Goal: Information Seeking & Learning: Learn about a topic

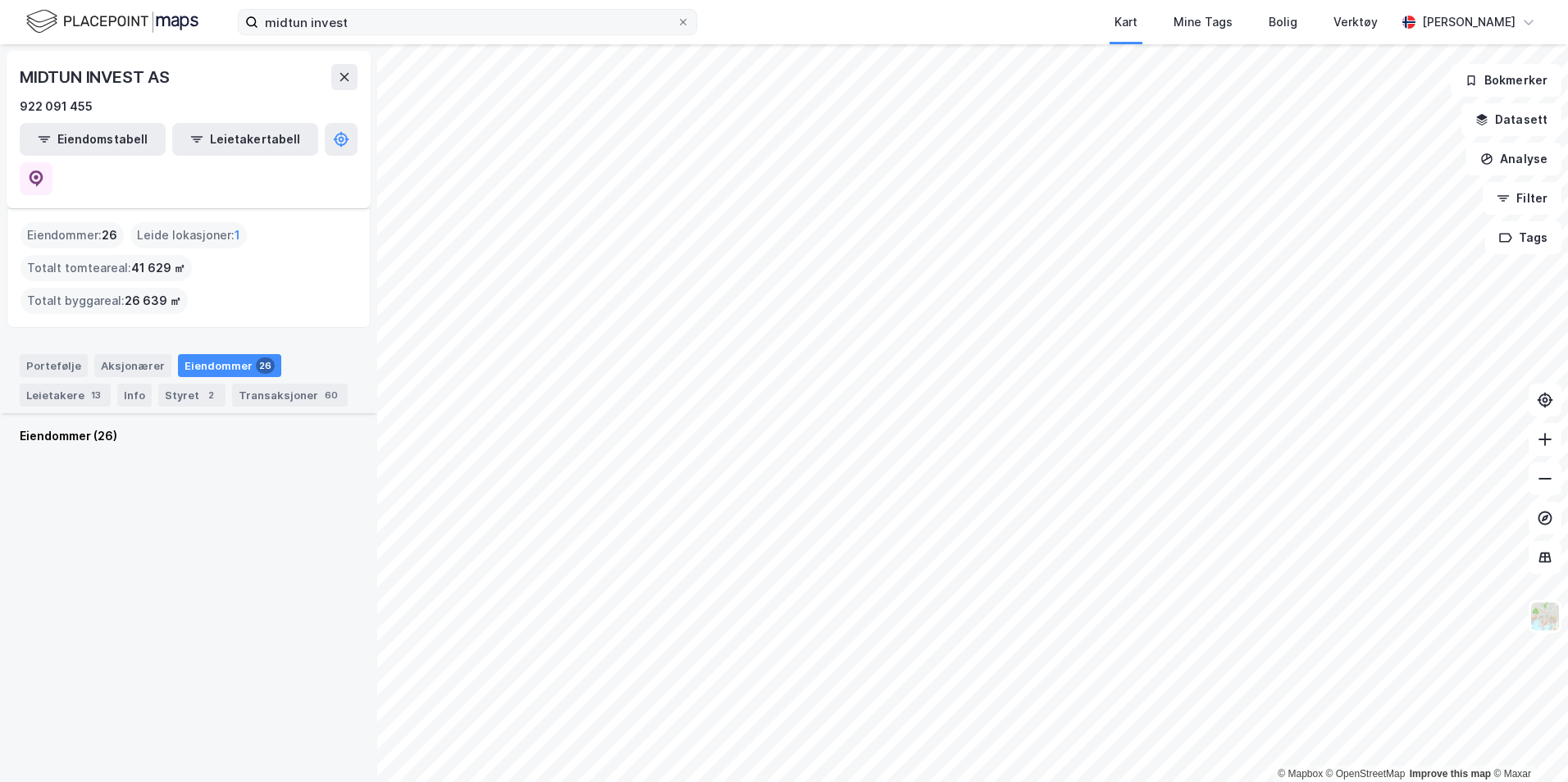
scroll to position [1431, 0]
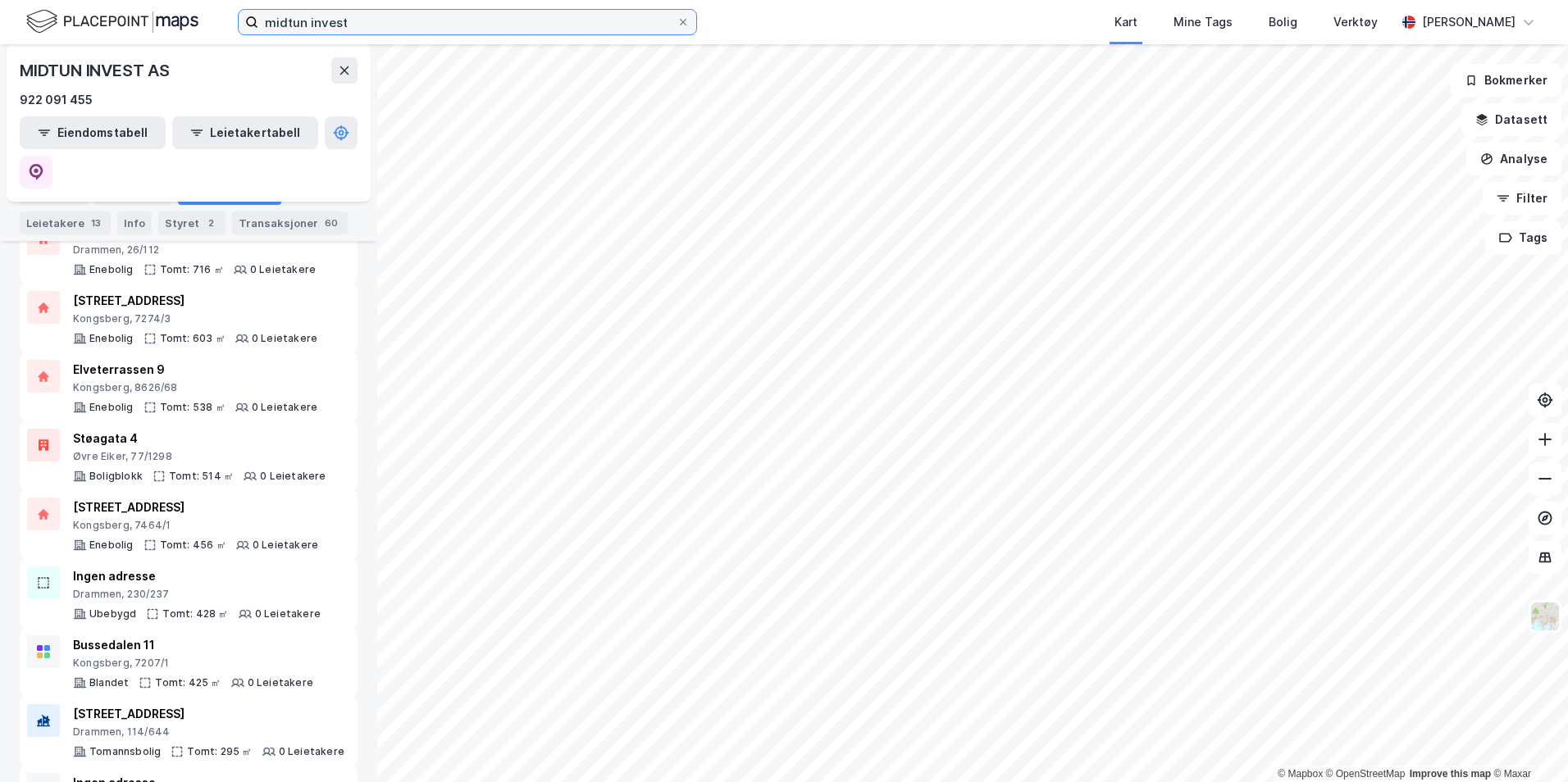
click at [374, 20] on input "midtun invest" at bounding box center [467, 22] width 418 height 25
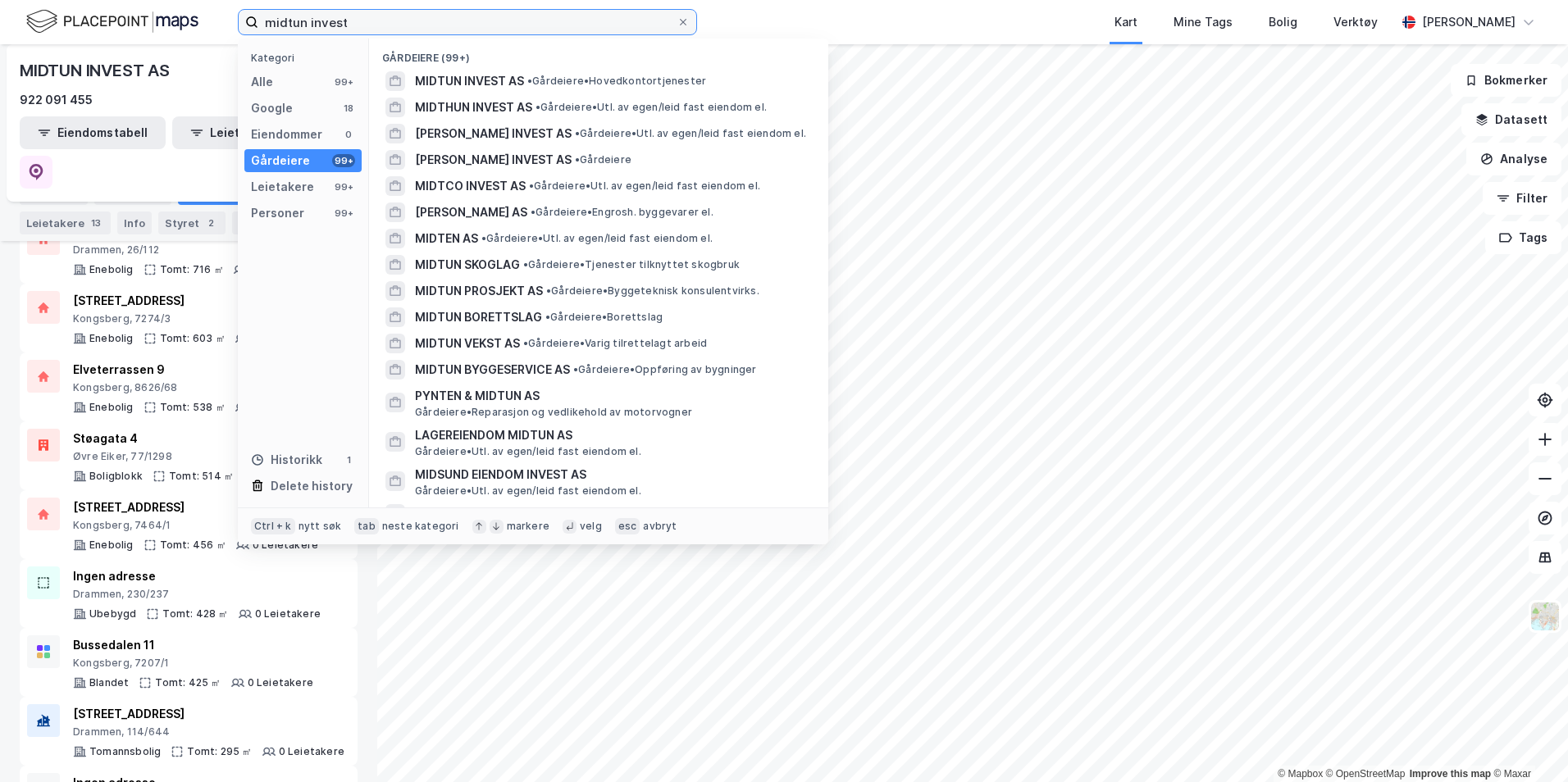
click at [374, 20] on input "midtun invest" at bounding box center [467, 22] width 418 height 25
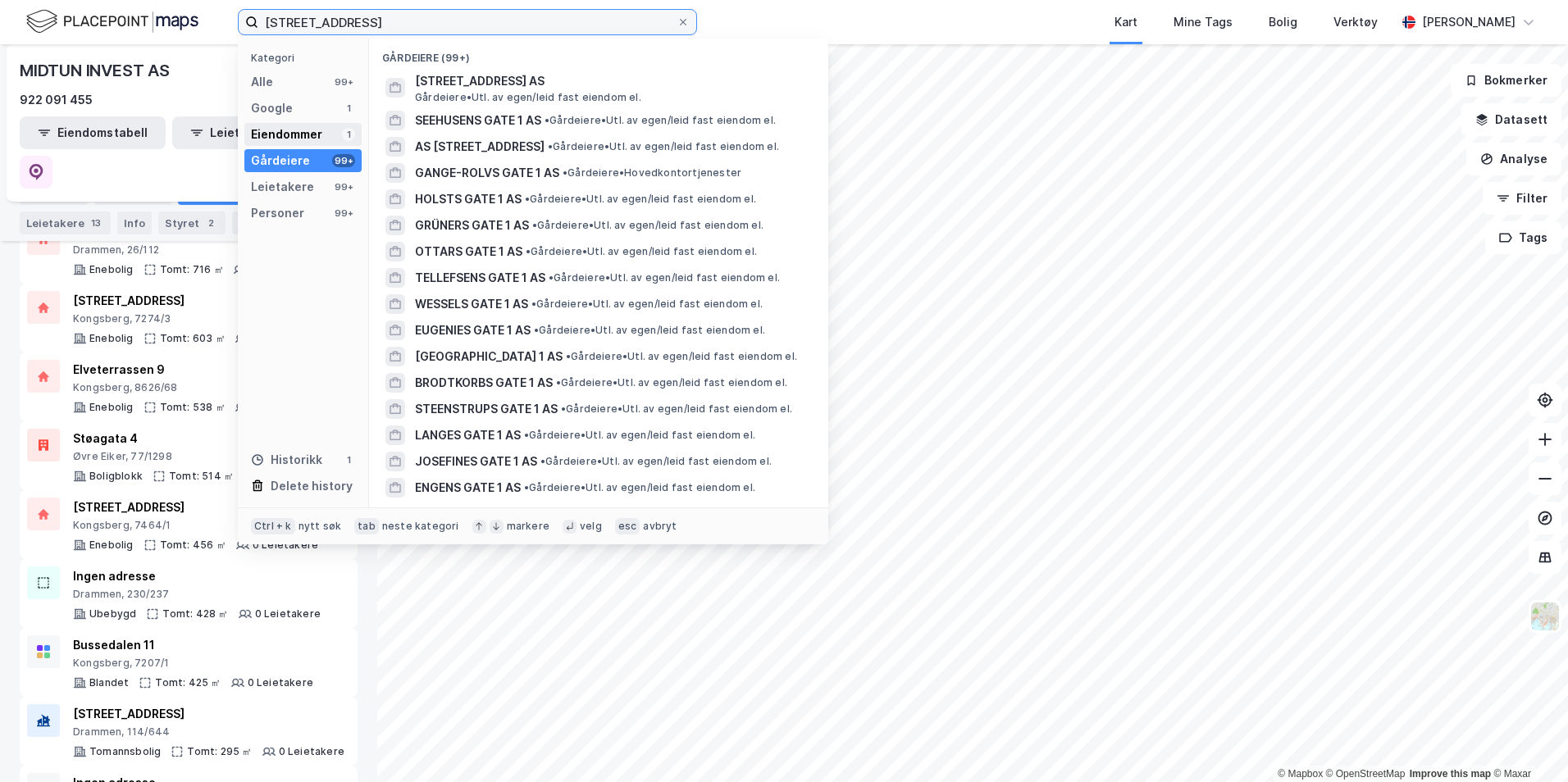
type input "[STREET_ADDRESS]"
click at [324, 127] on div "Eiendommer 1" at bounding box center [303, 135] width 117 height 23
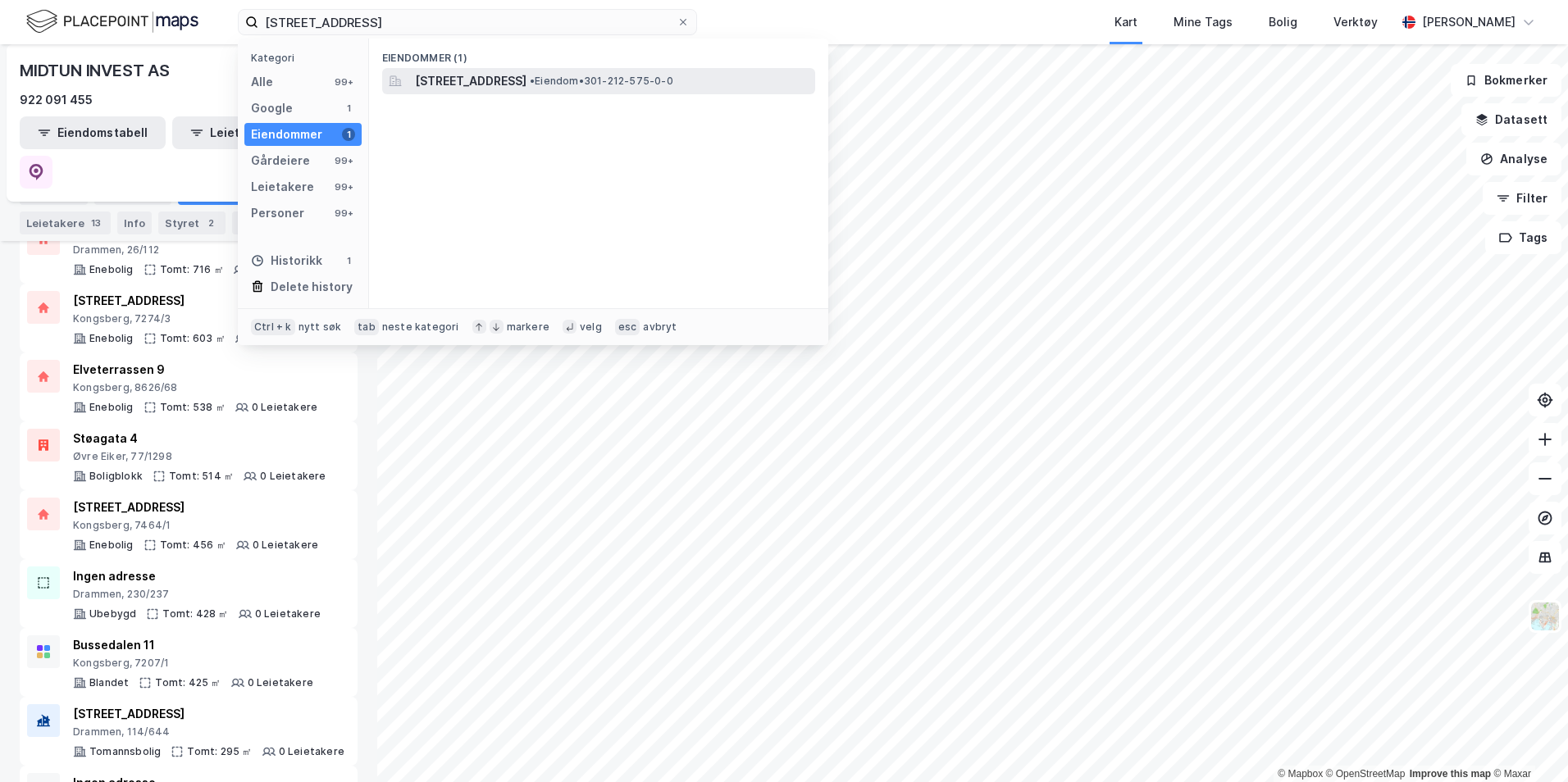
click at [482, 89] on span "[STREET_ADDRESS]" at bounding box center [471, 81] width 112 height 19
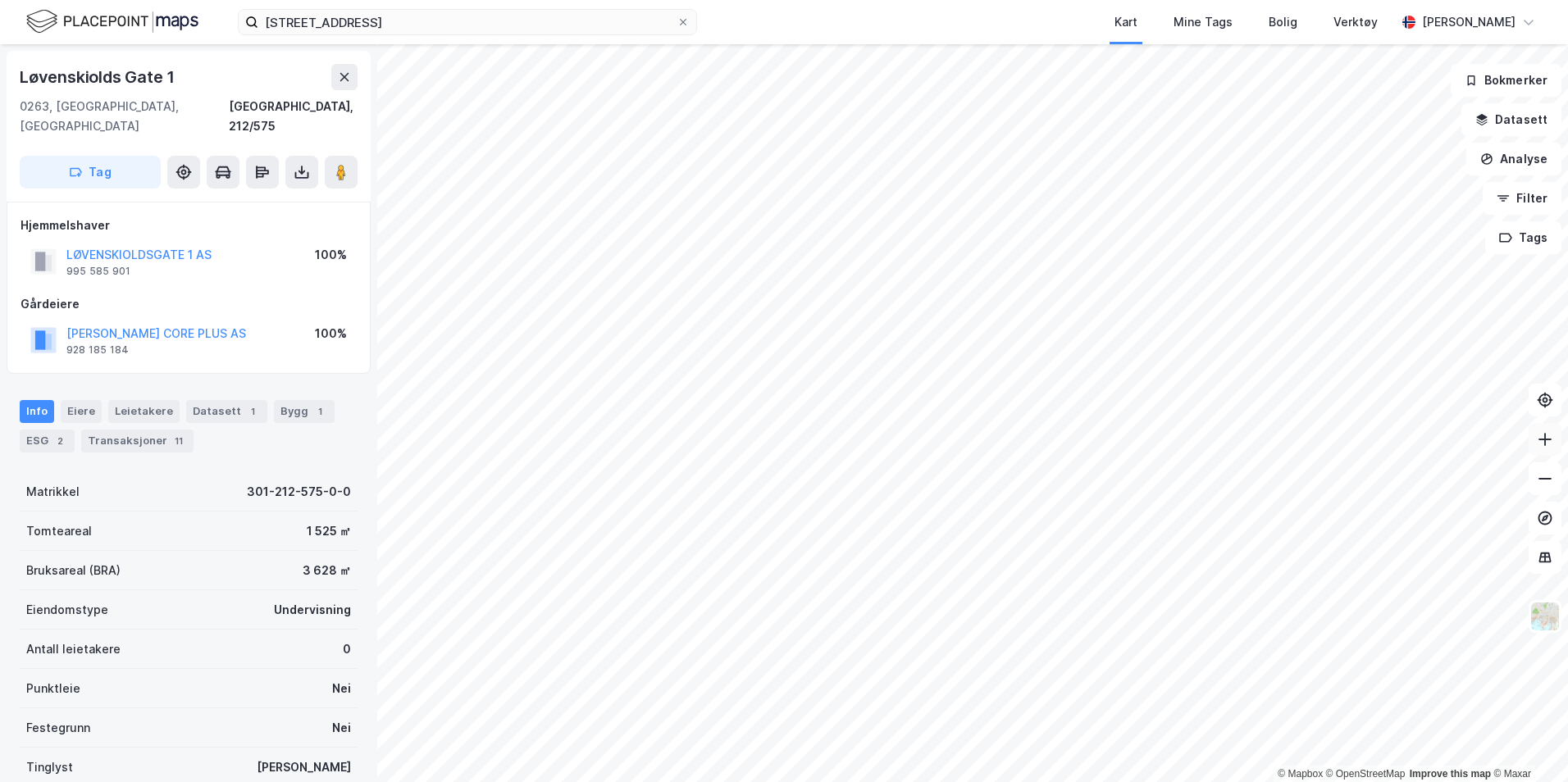
click at [1544, 445] on icon at bounding box center [1545, 439] width 17 height 17
click at [184, 245] on div "LØVENSKIOLDSGATE 1 AS" at bounding box center [139, 255] width 145 height 19
click at [0, 0] on button "LØVENSKIOLDSGATE 1 AS" at bounding box center [0, 0] width 0 height 0
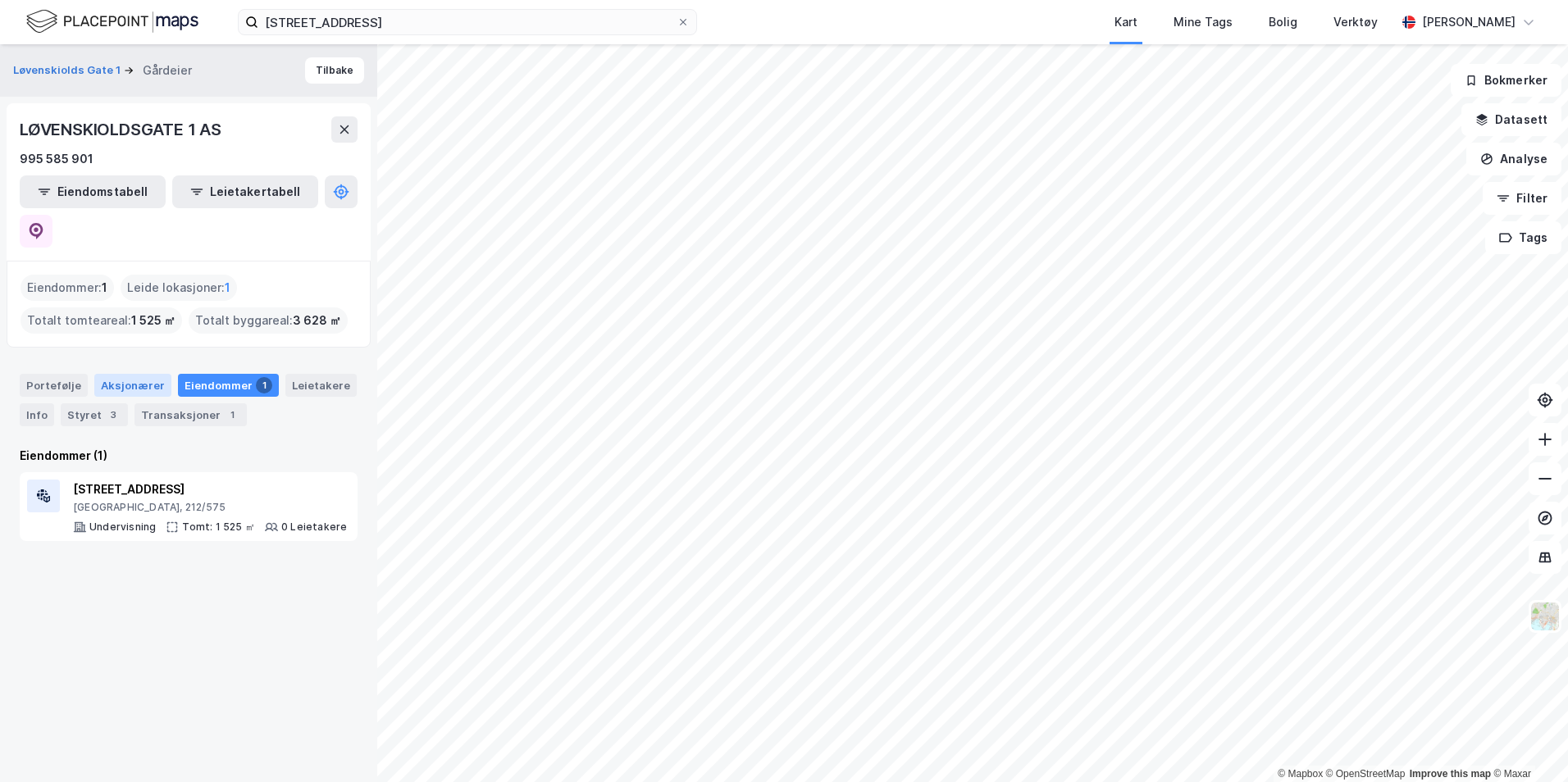
click at [140, 374] on div "Aksjonærer" at bounding box center [133, 385] width 77 height 23
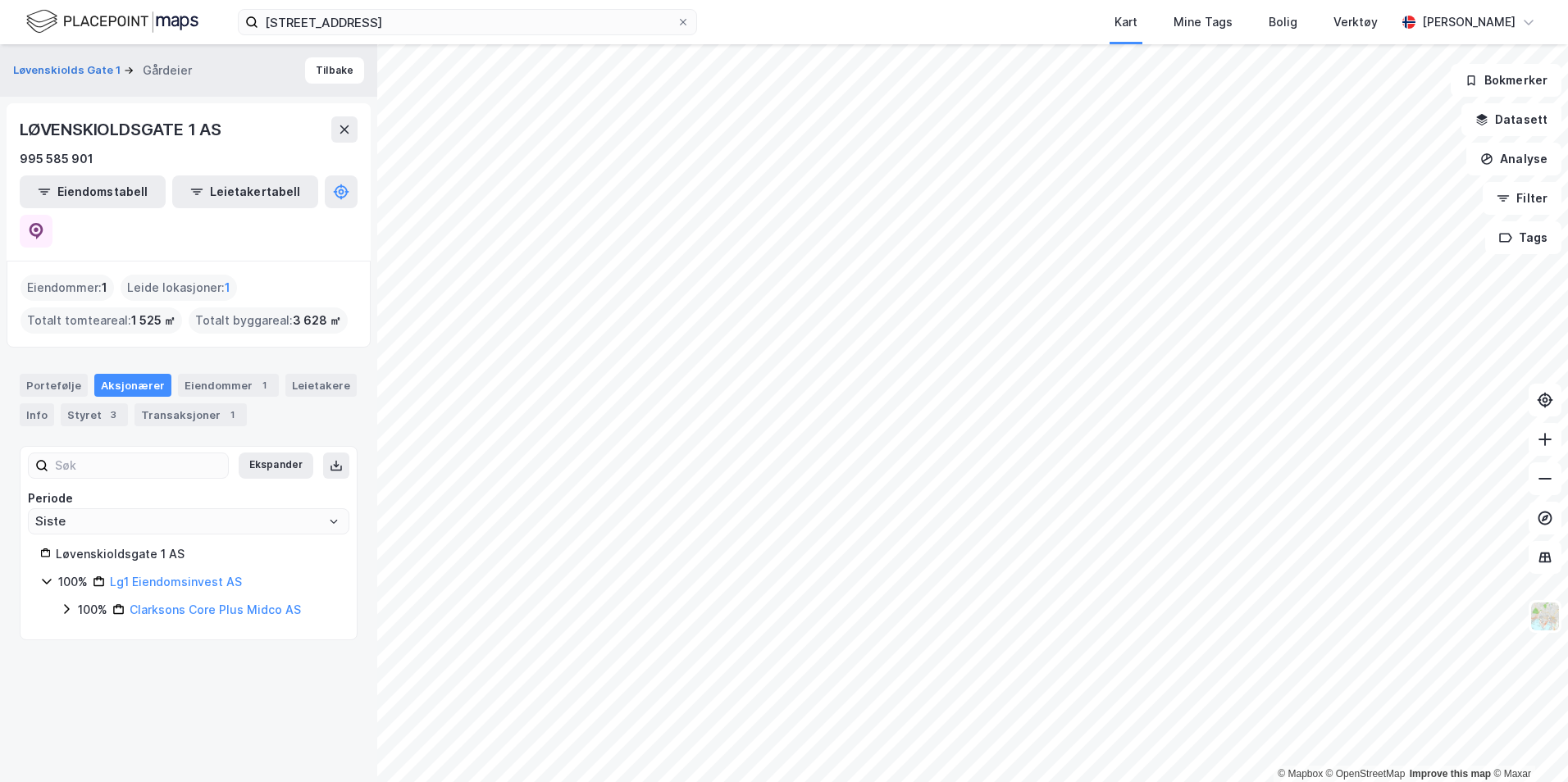
click at [70, 603] on icon at bounding box center [66, 609] width 13 height 13
click at [158, 404] on div "Transaksjoner 1" at bounding box center [191, 415] width 113 height 23
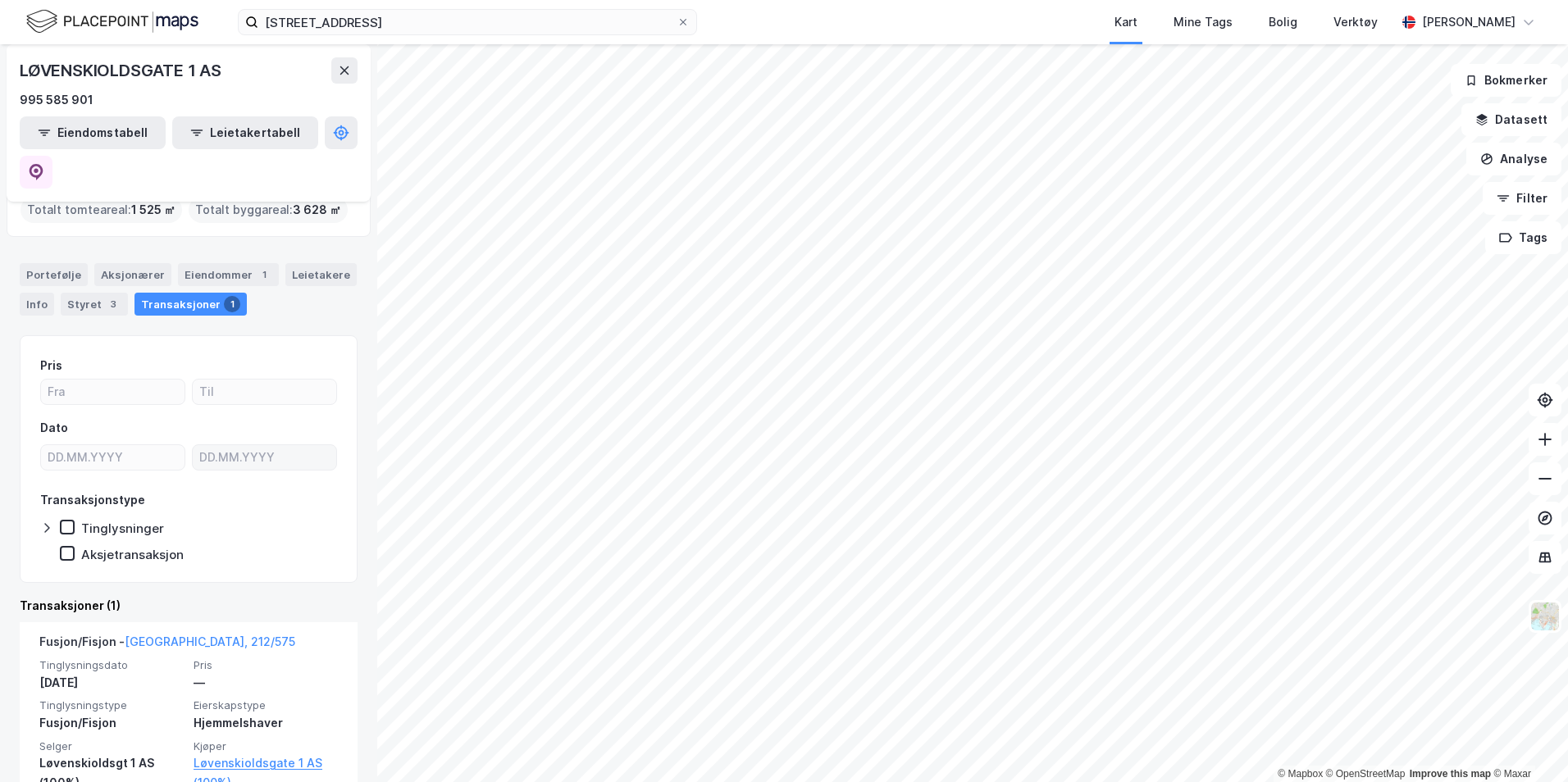
scroll to position [112, 0]
click at [375, 24] on input "[STREET_ADDRESS]" at bounding box center [467, 22] width 418 height 25
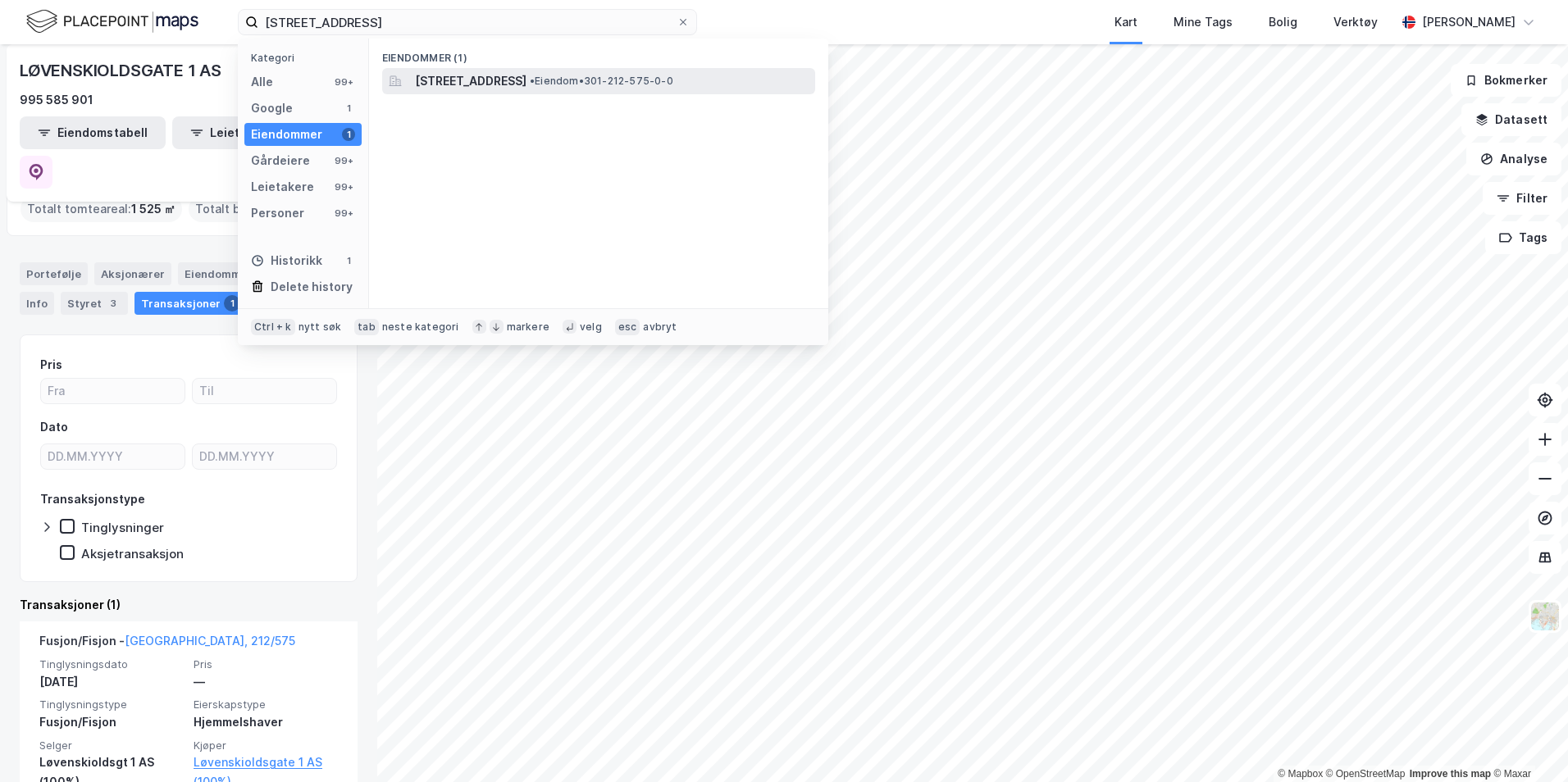
click at [458, 78] on span "[STREET_ADDRESS]" at bounding box center [471, 81] width 112 height 19
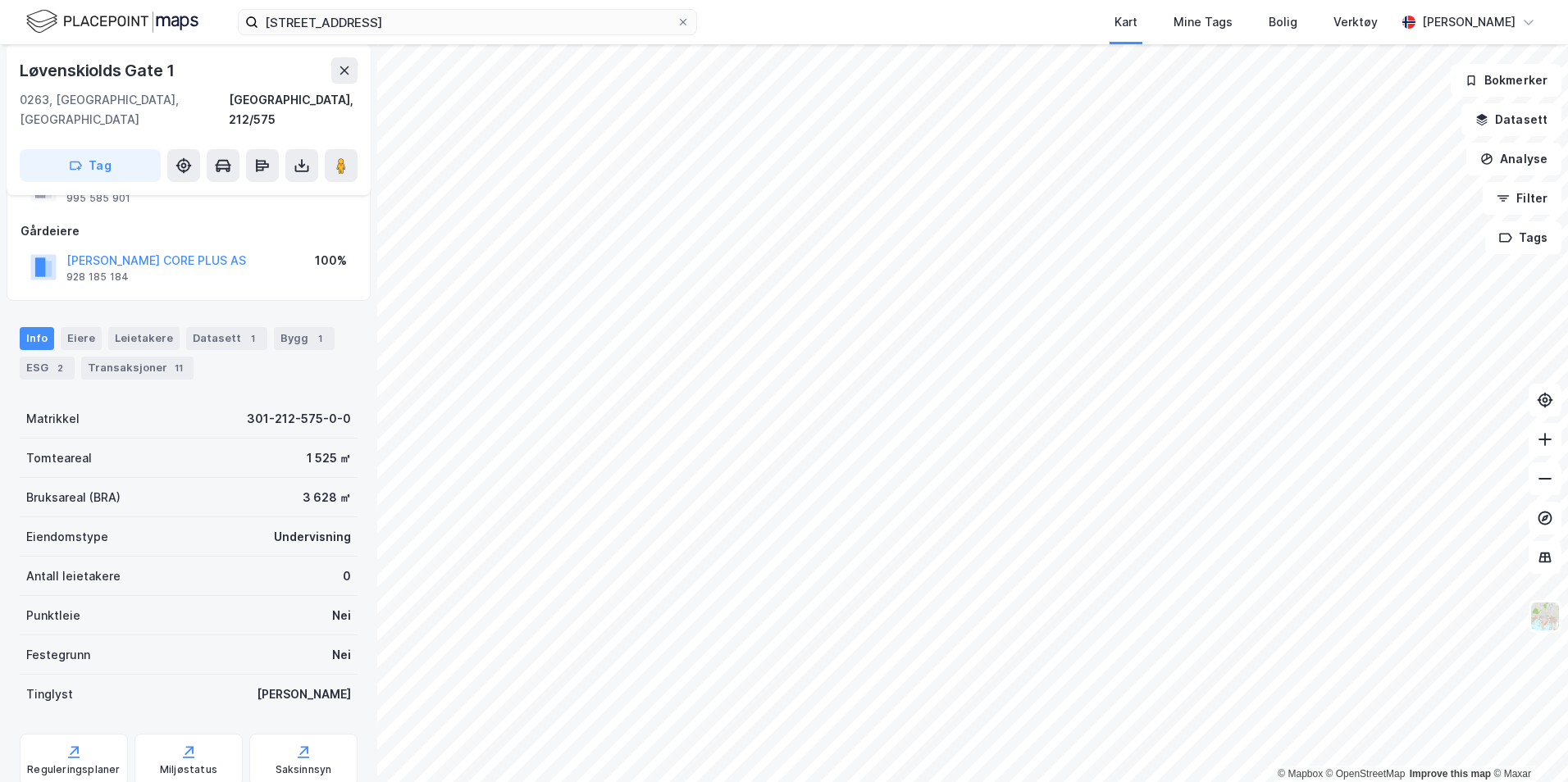
scroll to position [111, 0]
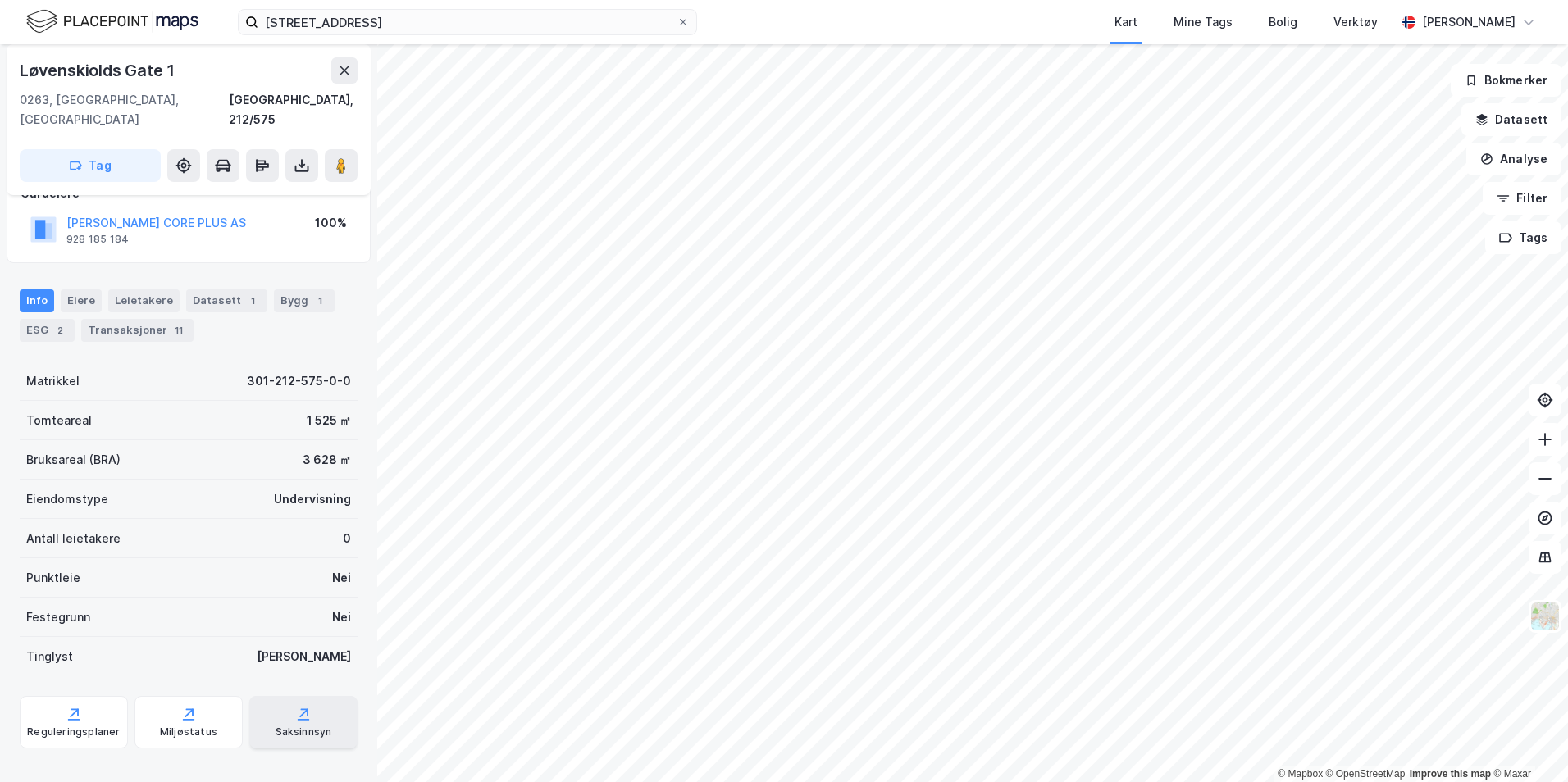
click at [294, 726] on div "Saksinnsyn" at bounding box center [304, 732] width 56 height 13
click at [152, 289] on div "Leietakere" at bounding box center [143, 301] width 71 height 23
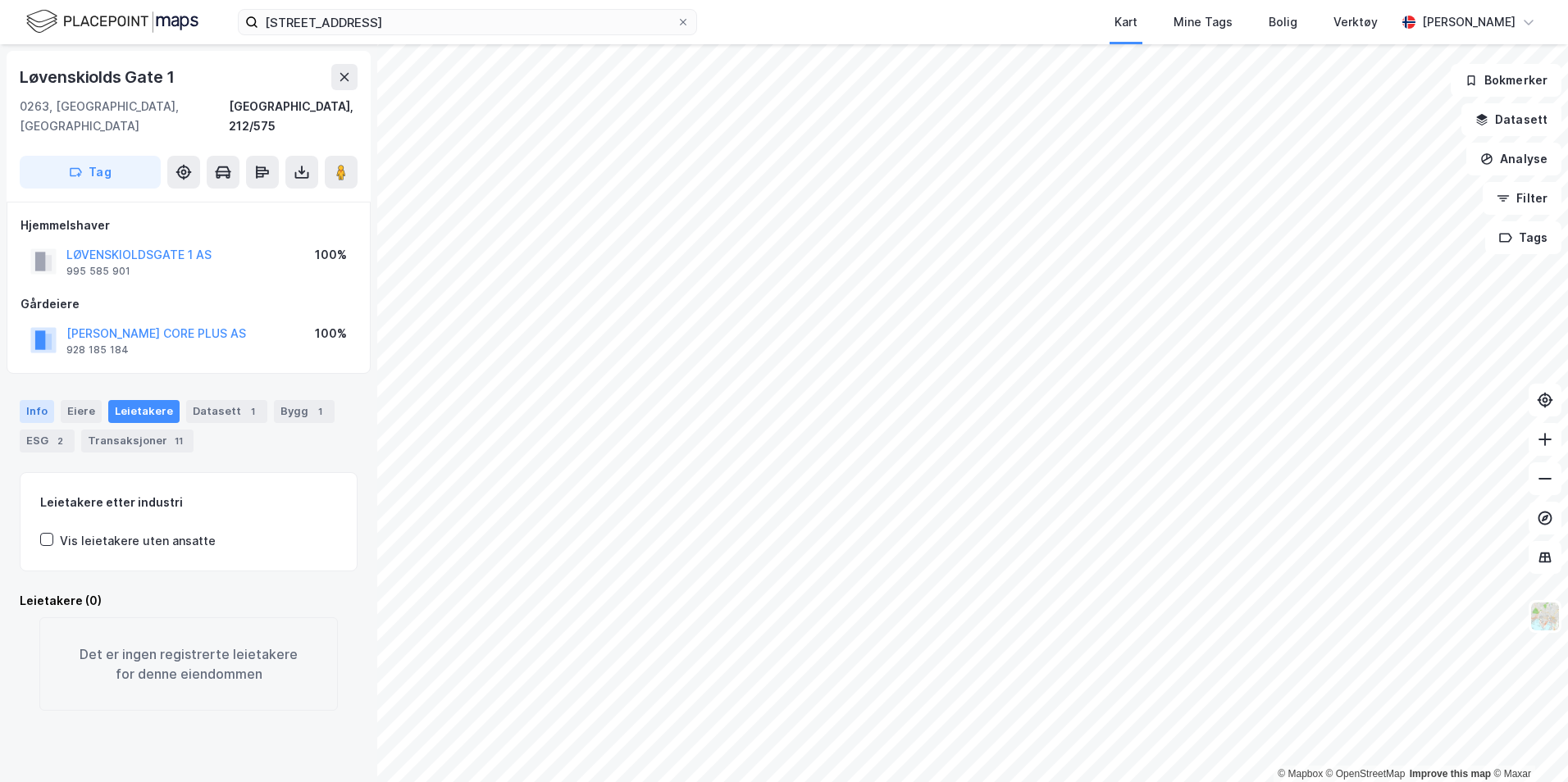
click at [28, 400] on div "Info" at bounding box center [36, 412] width 34 height 23
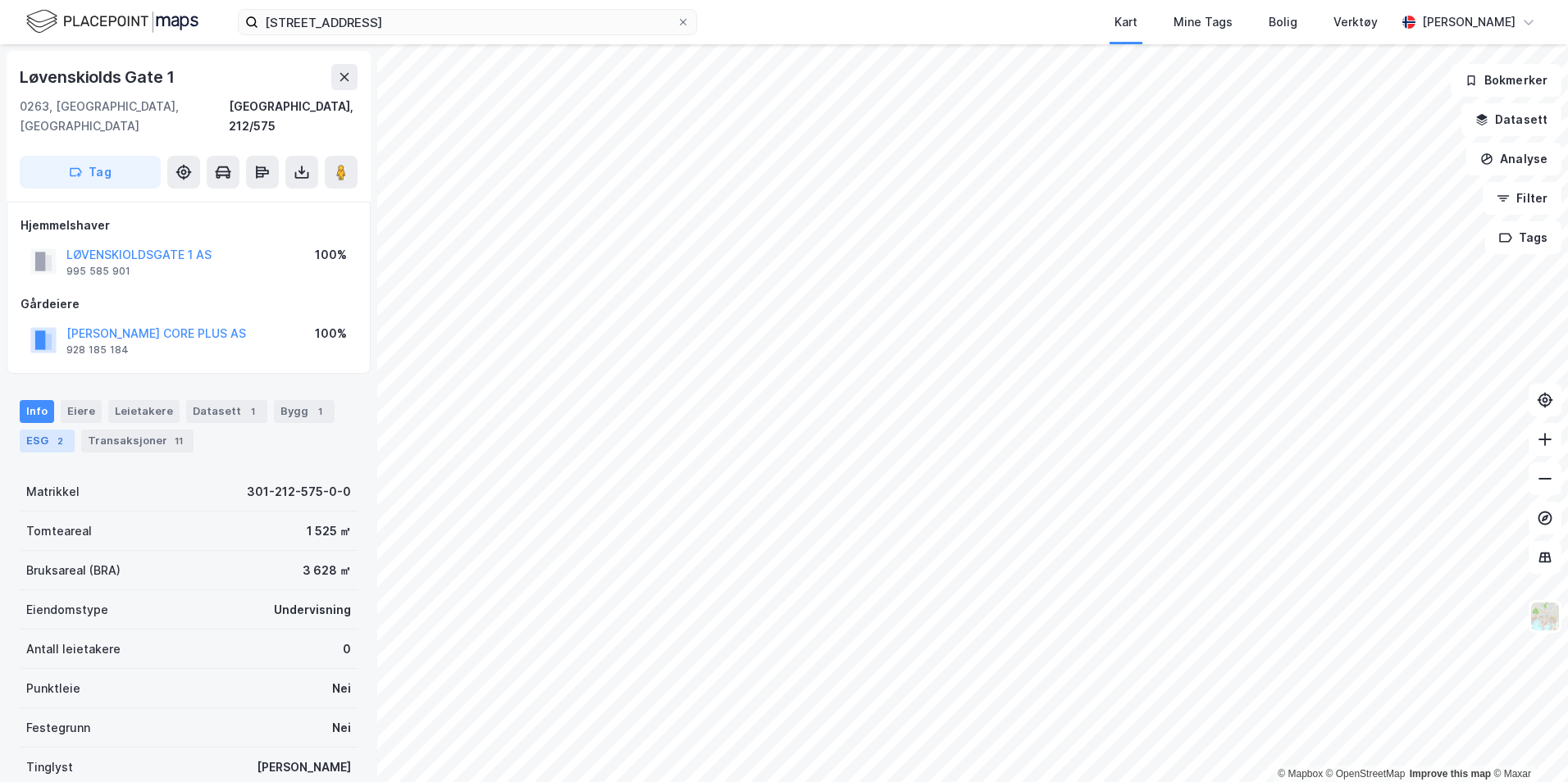
click at [54, 433] on div "2" at bounding box center [60, 441] width 17 height 17
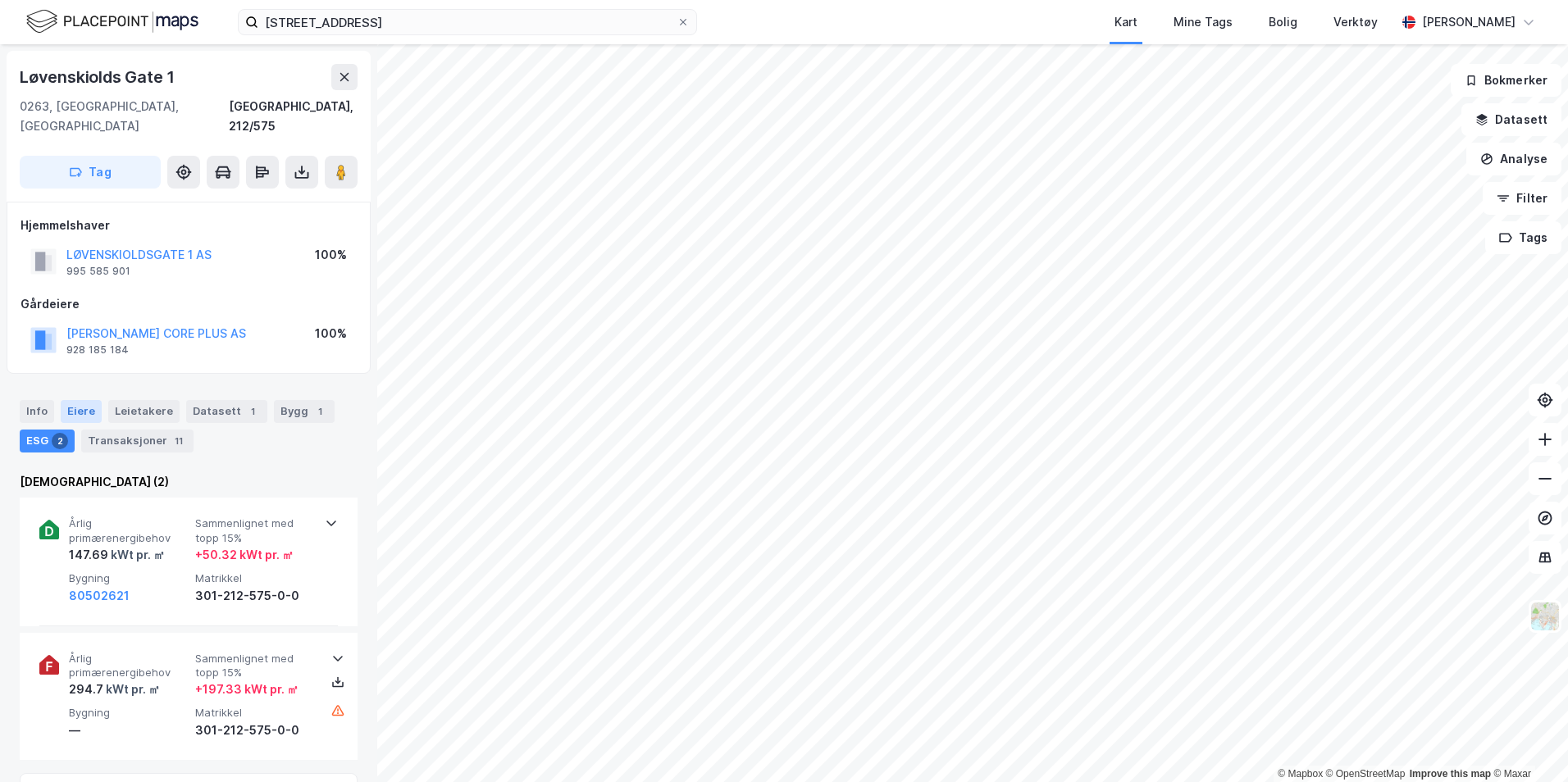
click at [75, 400] on div "Eiere" at bounding box center [81, 412] width 41 height 23
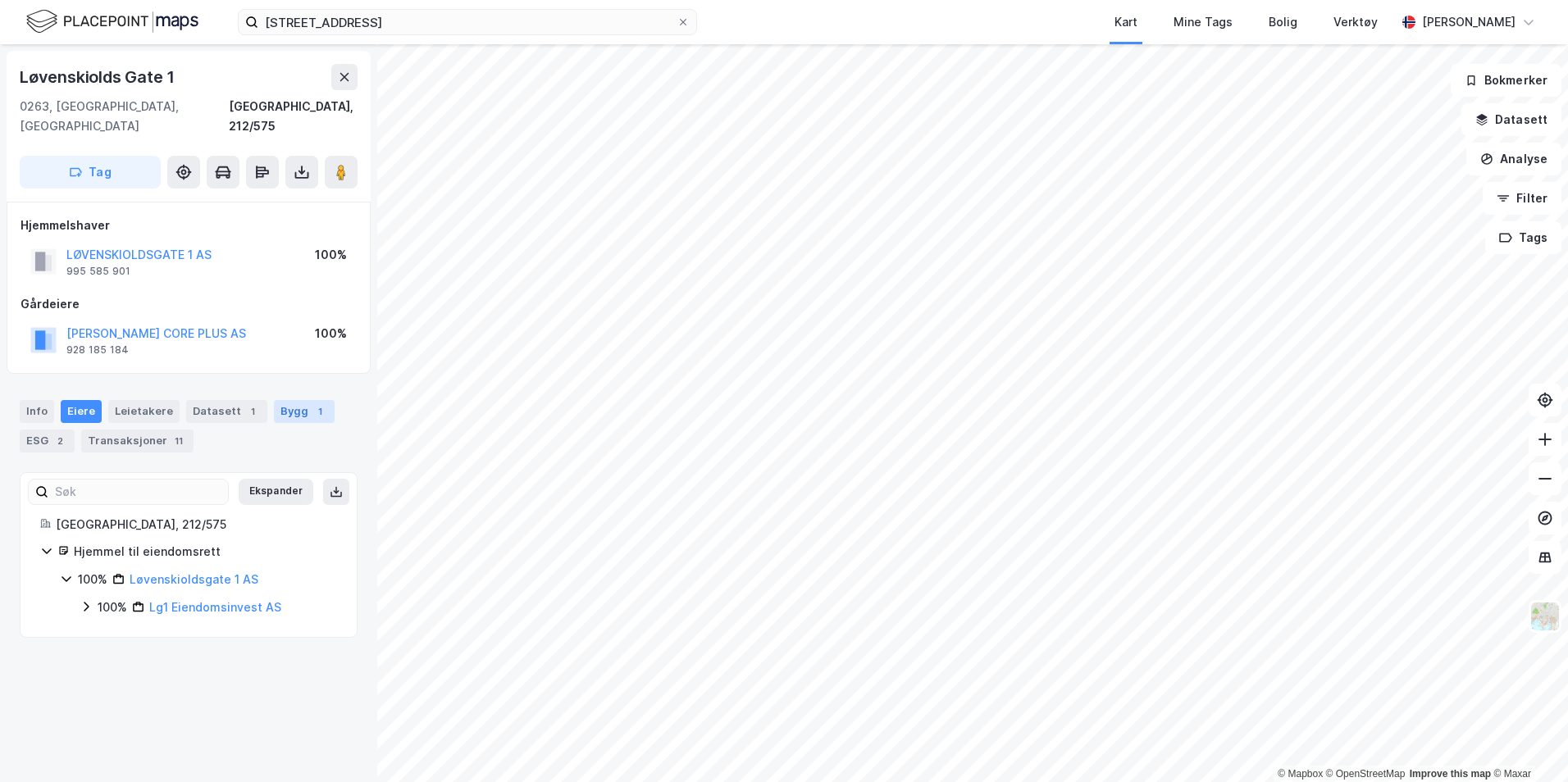
click at [296, 400] on div "Bygg 1" at bounding box center [304, 412] width 61 height 23
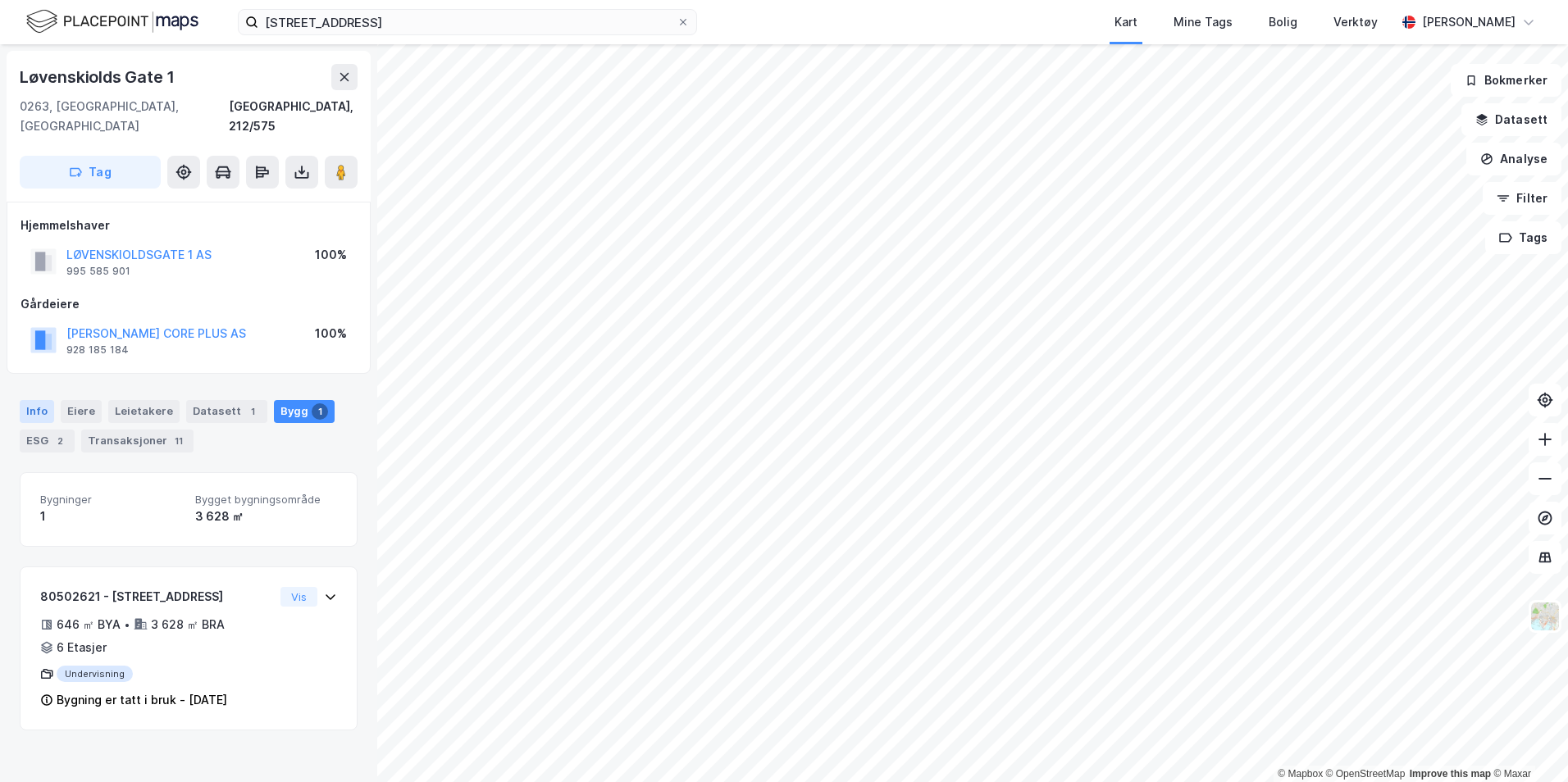
click at [27, 400] on div "Info" at bounding box center [36, 412] width 34 height 23
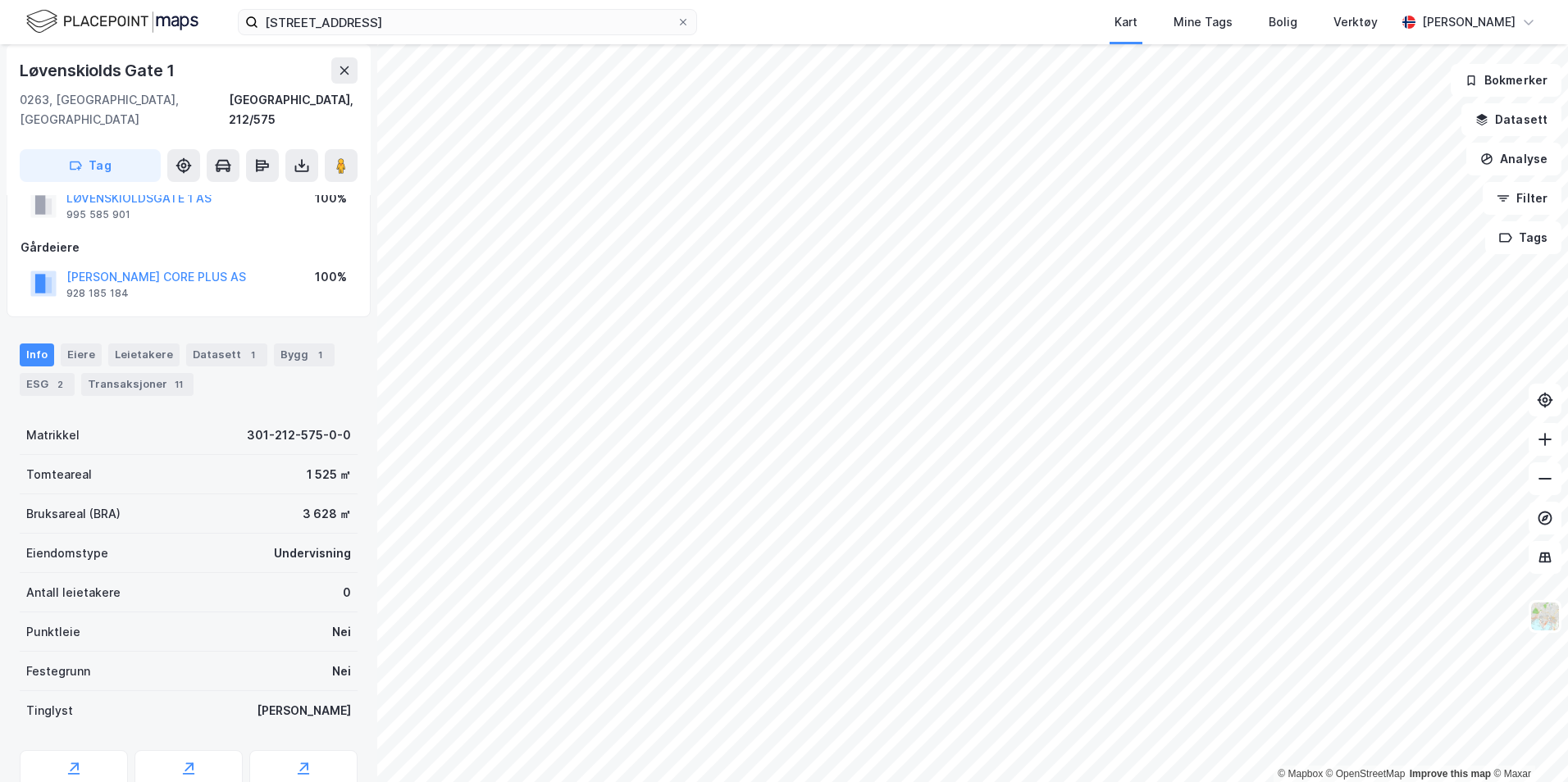
scroll to position [111, 0]
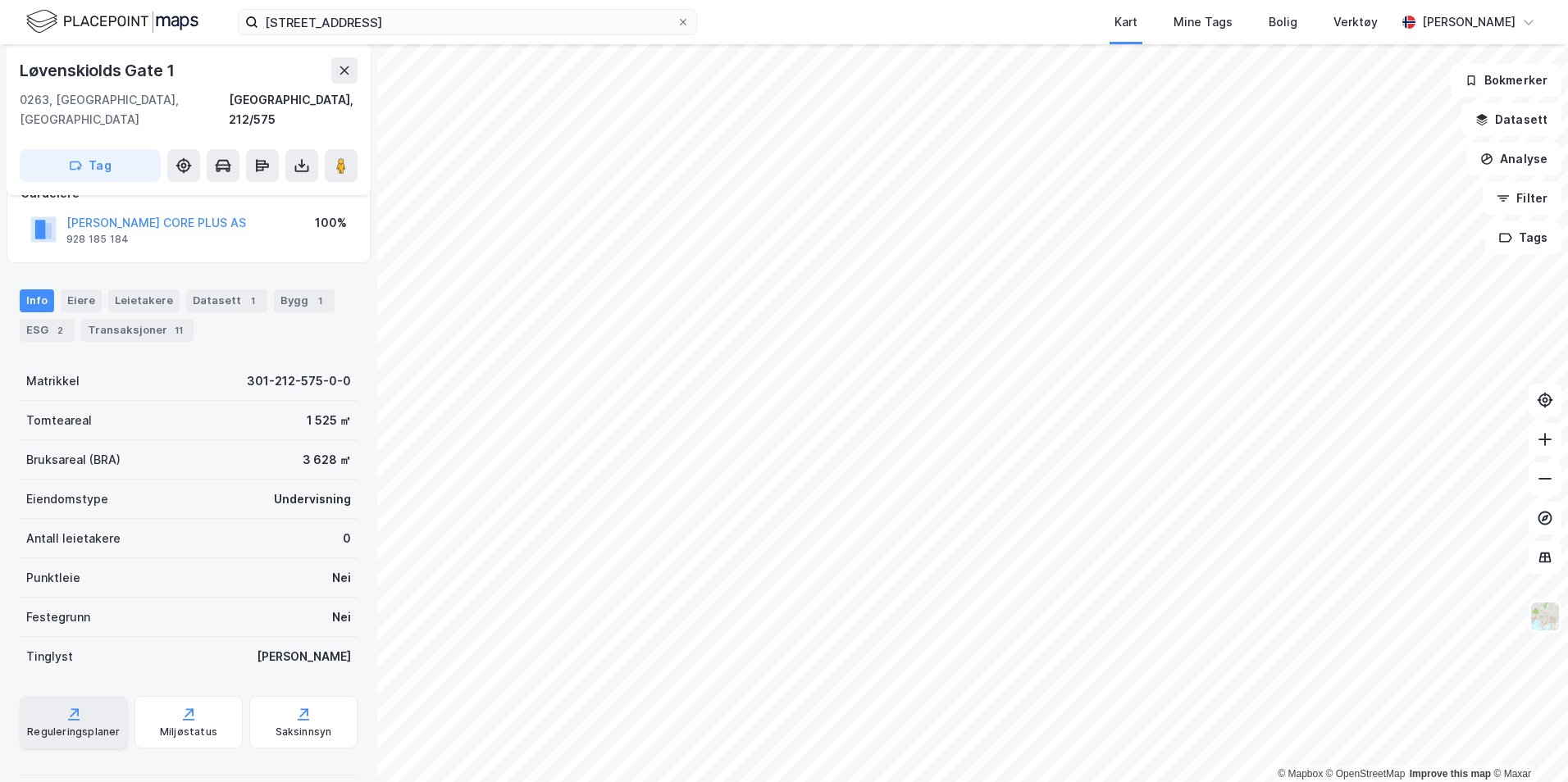
click at [103, 696] on div "Reguleringsplaner" at bounding box center [73, 722] width 108 height 53
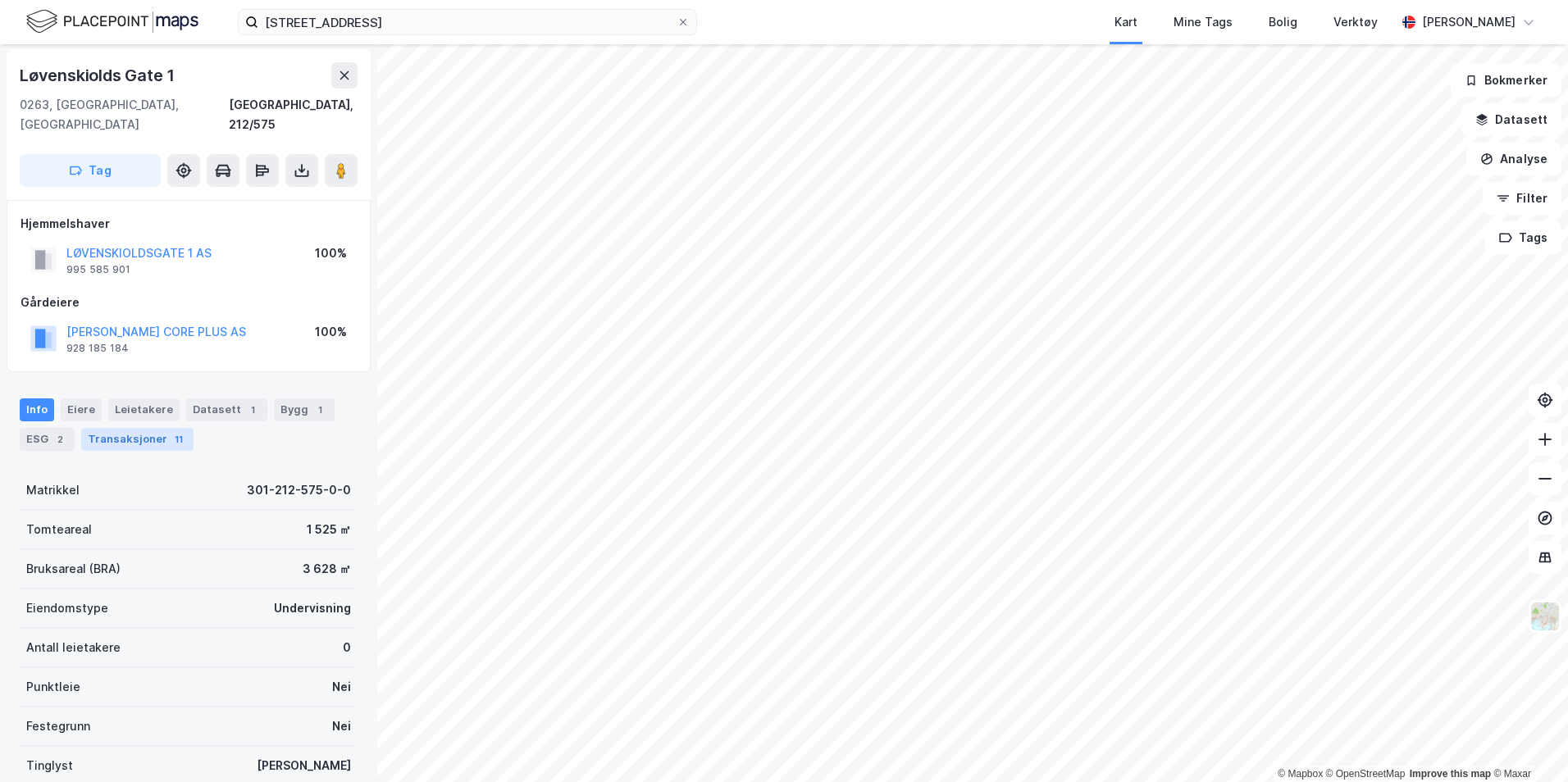
scroll to position [0, 0]
click at [158, 429] on div "Transaksjoner 11" at bounding box center [137, 441] width 113 height 23
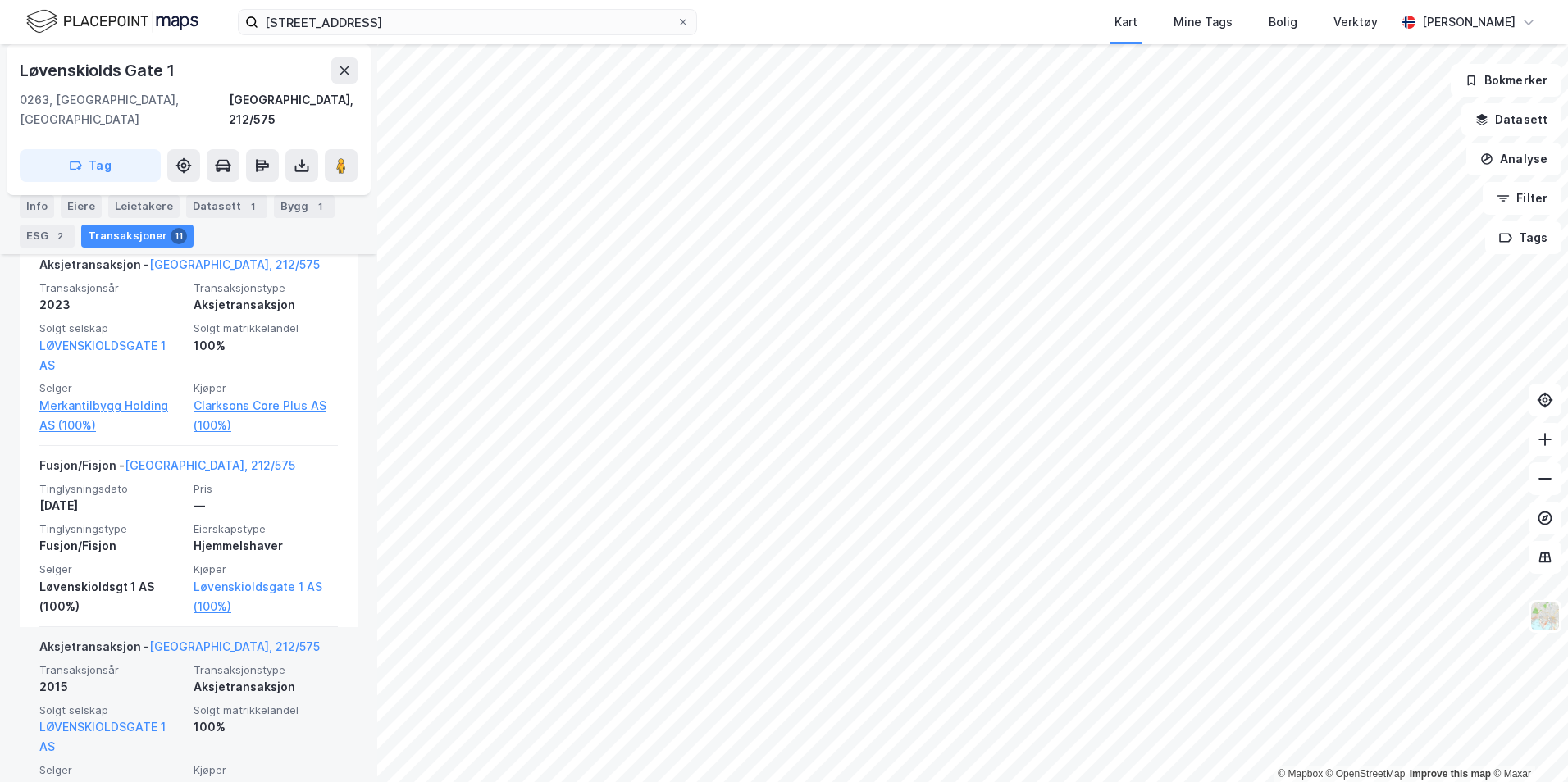
scroll to position [492, 0]
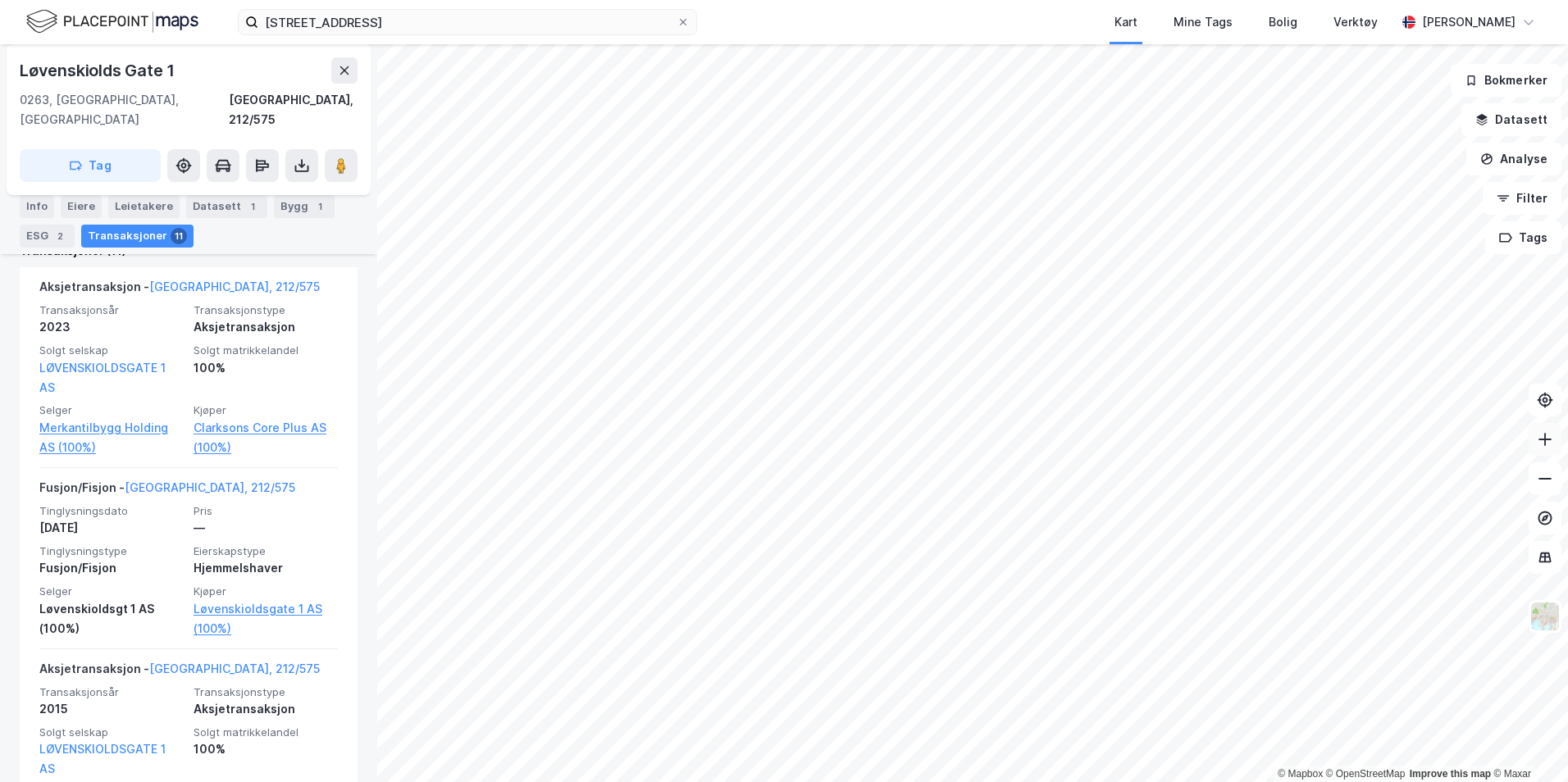
click at [1555, 448] on button at bounding box center [1545, 439] width 33 height 33
click at [1542, 447] on icon at bounding box center [1545, 439] width 17 height 17
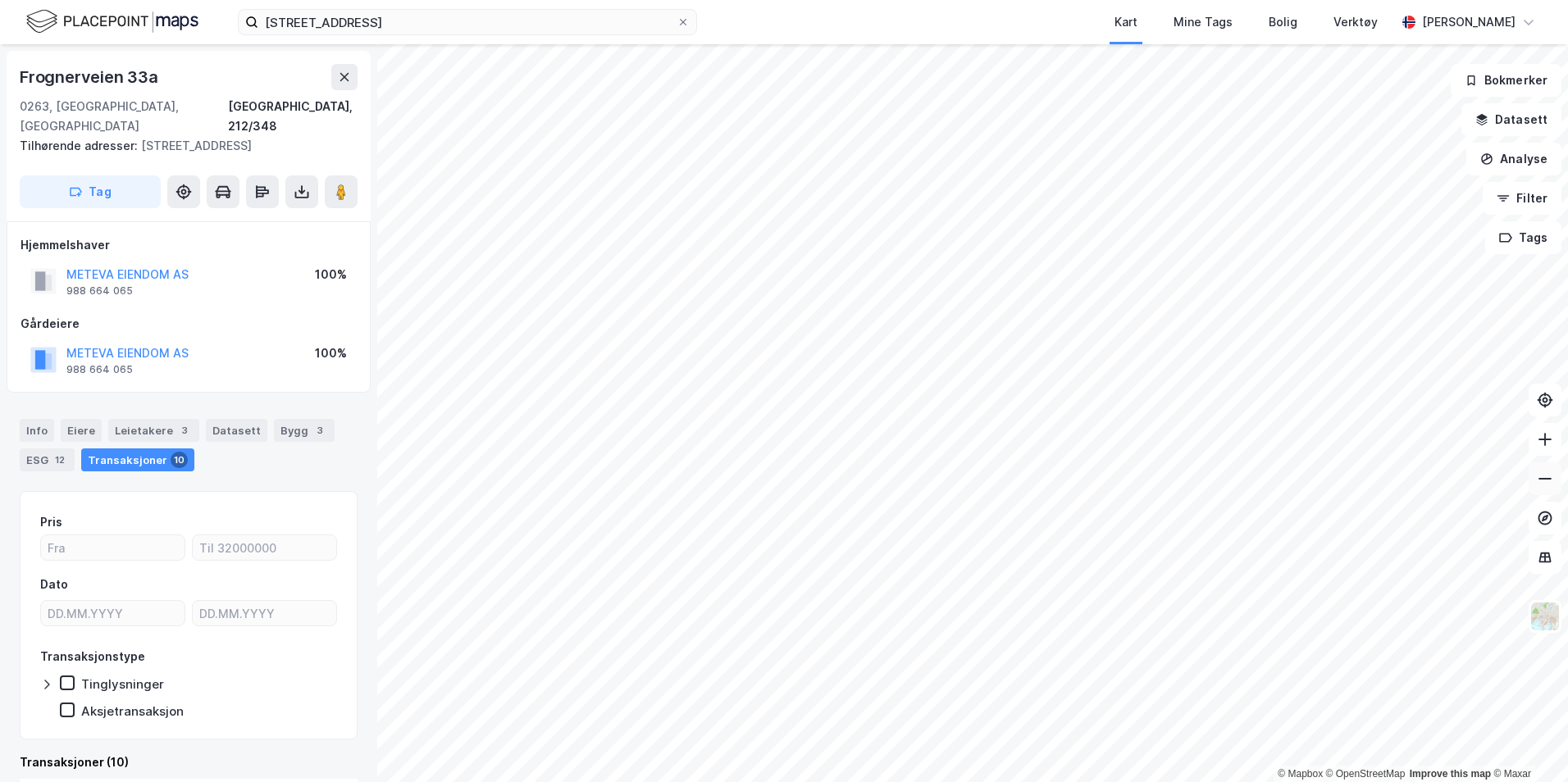
click at [1553, 480] on icon at bounding box center [1545, 479] width 17 height 17
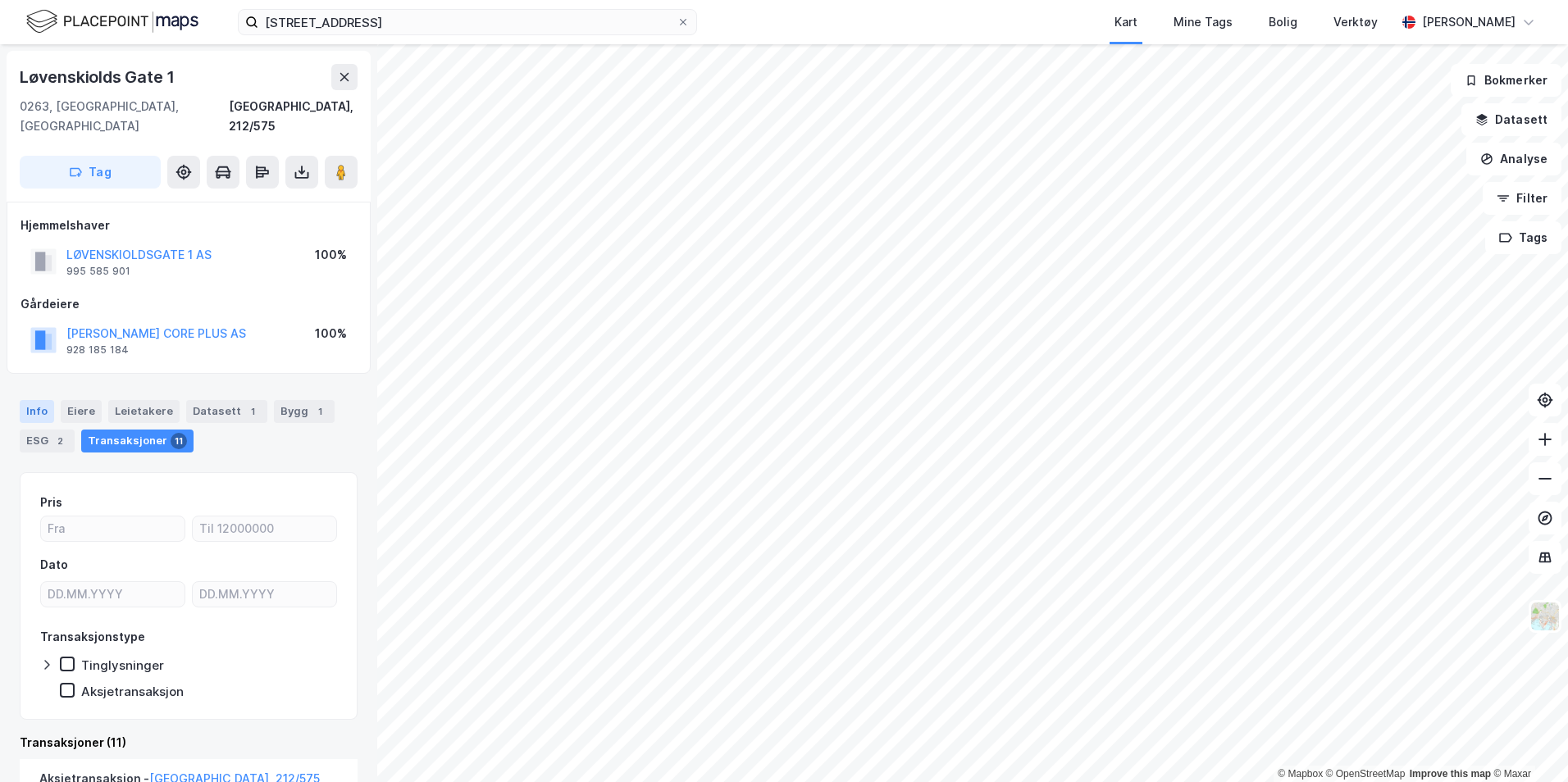
click at [38, 400] on div "Info" at bounding box center [36, 412] width 34 height 23
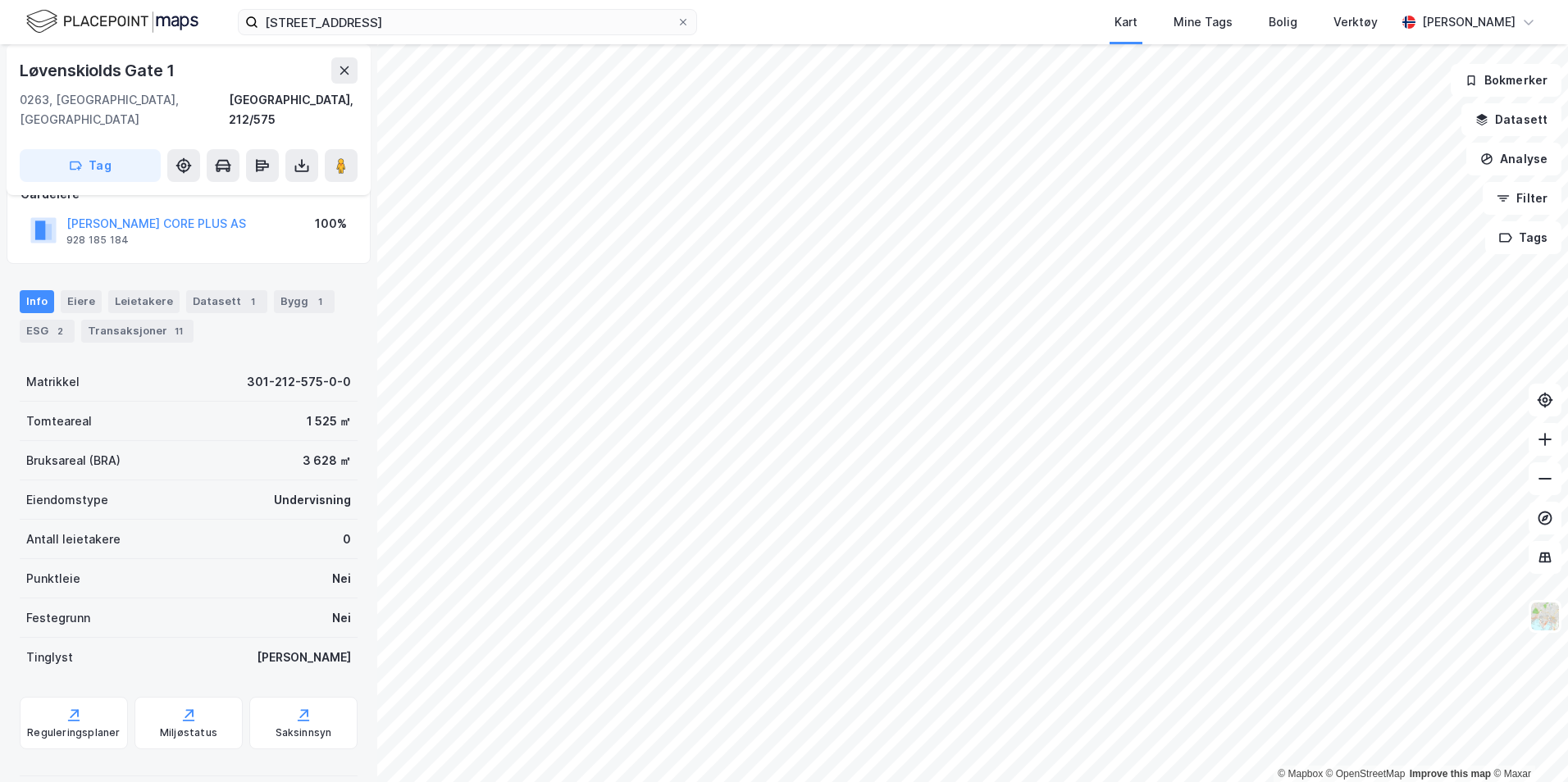
scroll to position [111, 0]
click at [304, 289] on div "Bygg 1" at bounding box center [304, 301] width 61 height 23
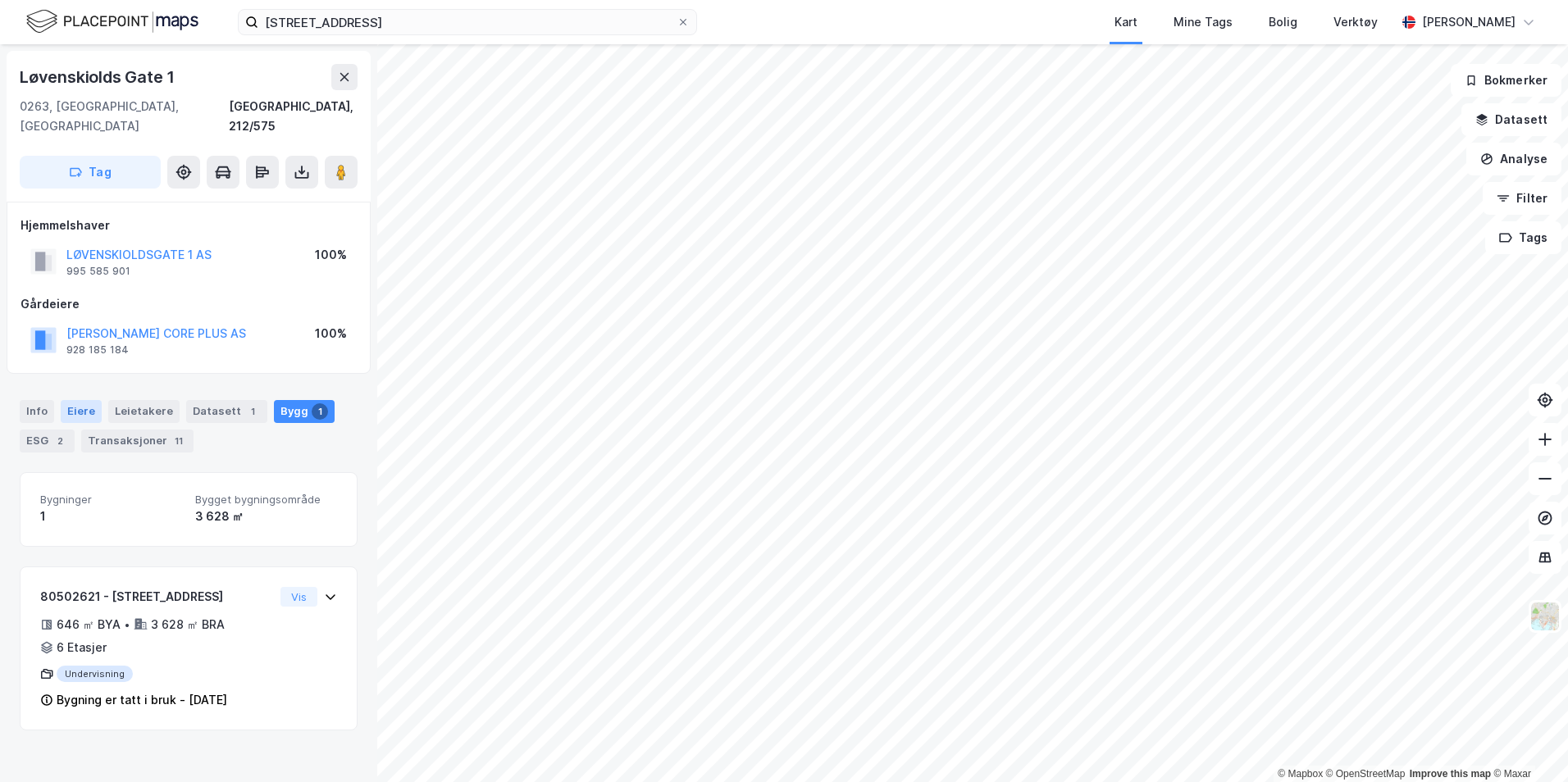
click at [77, 400] on div "Eiere" at bounding box center [81, 412] width 41 height 23
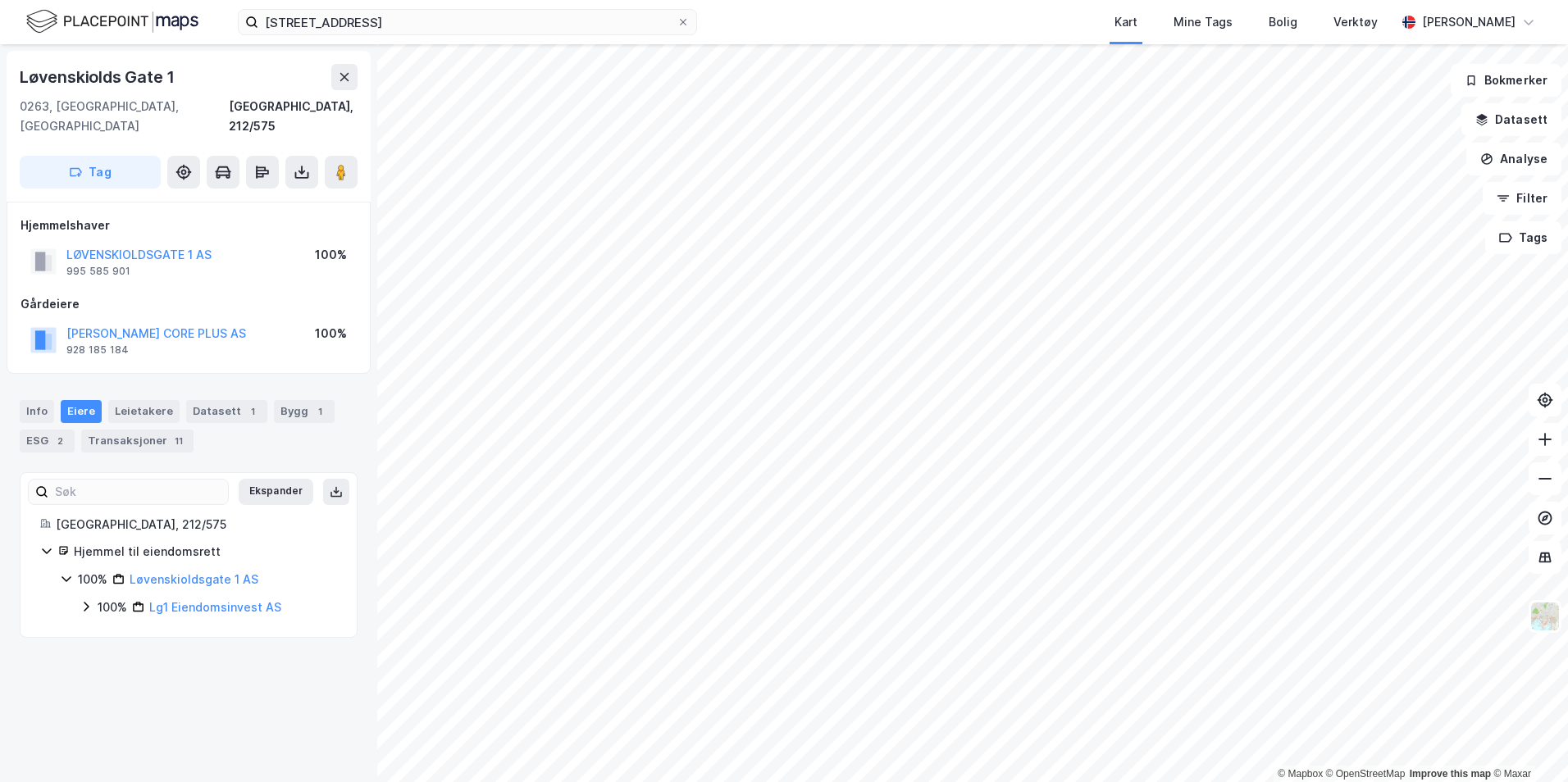
click at [86, 600] on icon at bounding box center [85, 606] width 13 height 13
click at [274, 400] on div "Bygg 1" at bounding box center [304, 412] width 61 height 23
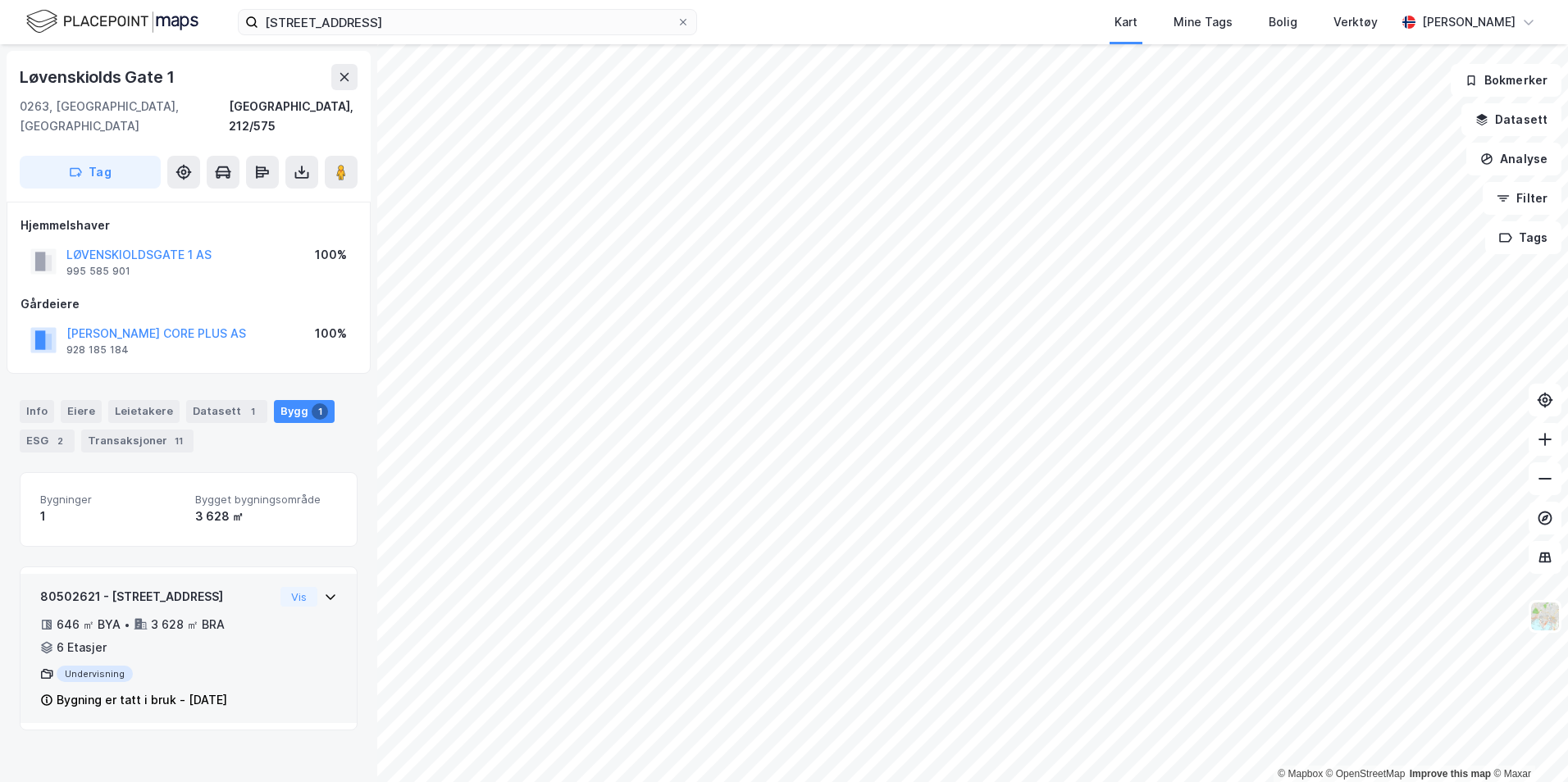
click at [324, 590] on icon at bounding box center [330, 596] width 13 height 13
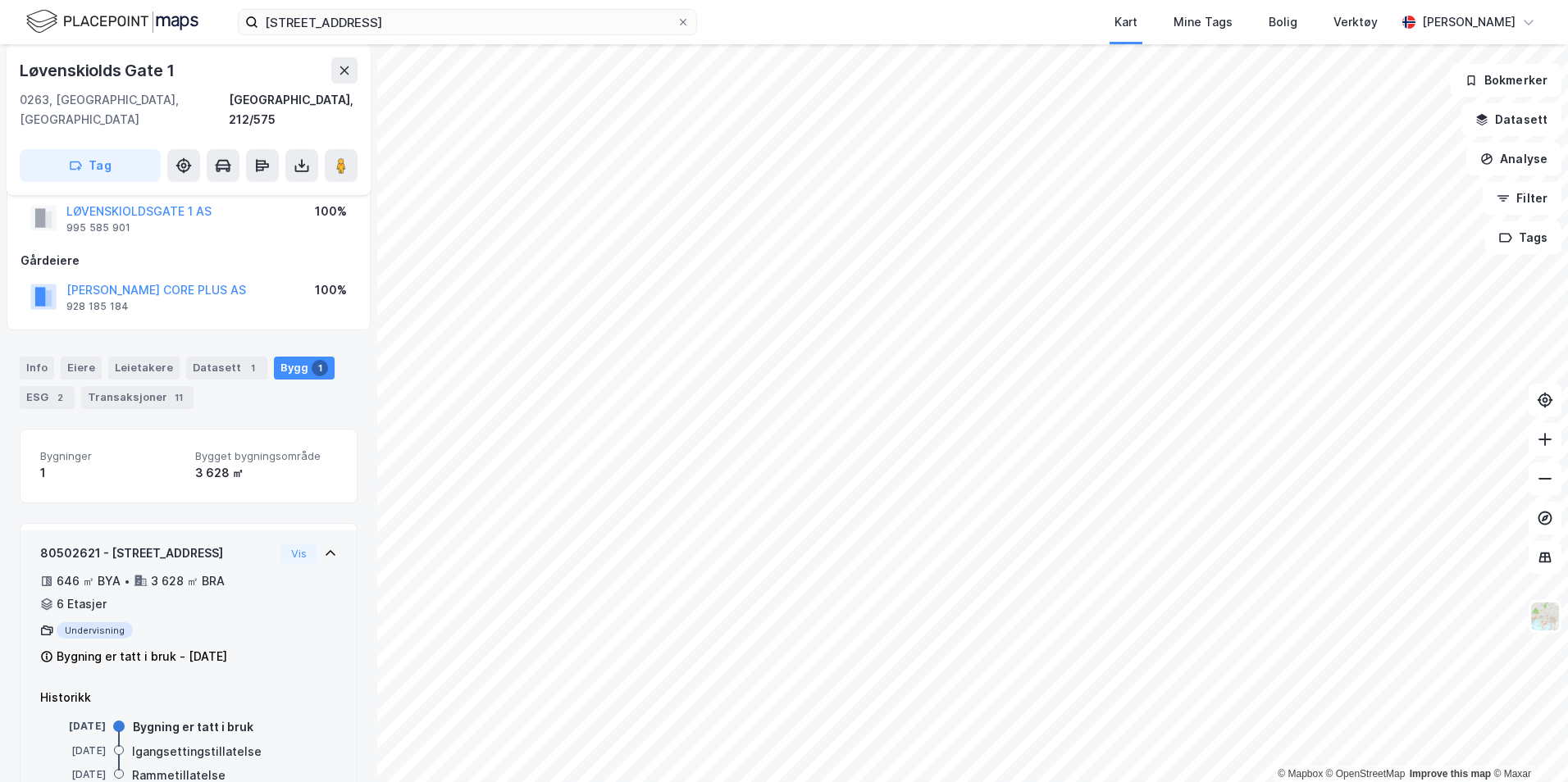
scroll to position [74, 0]
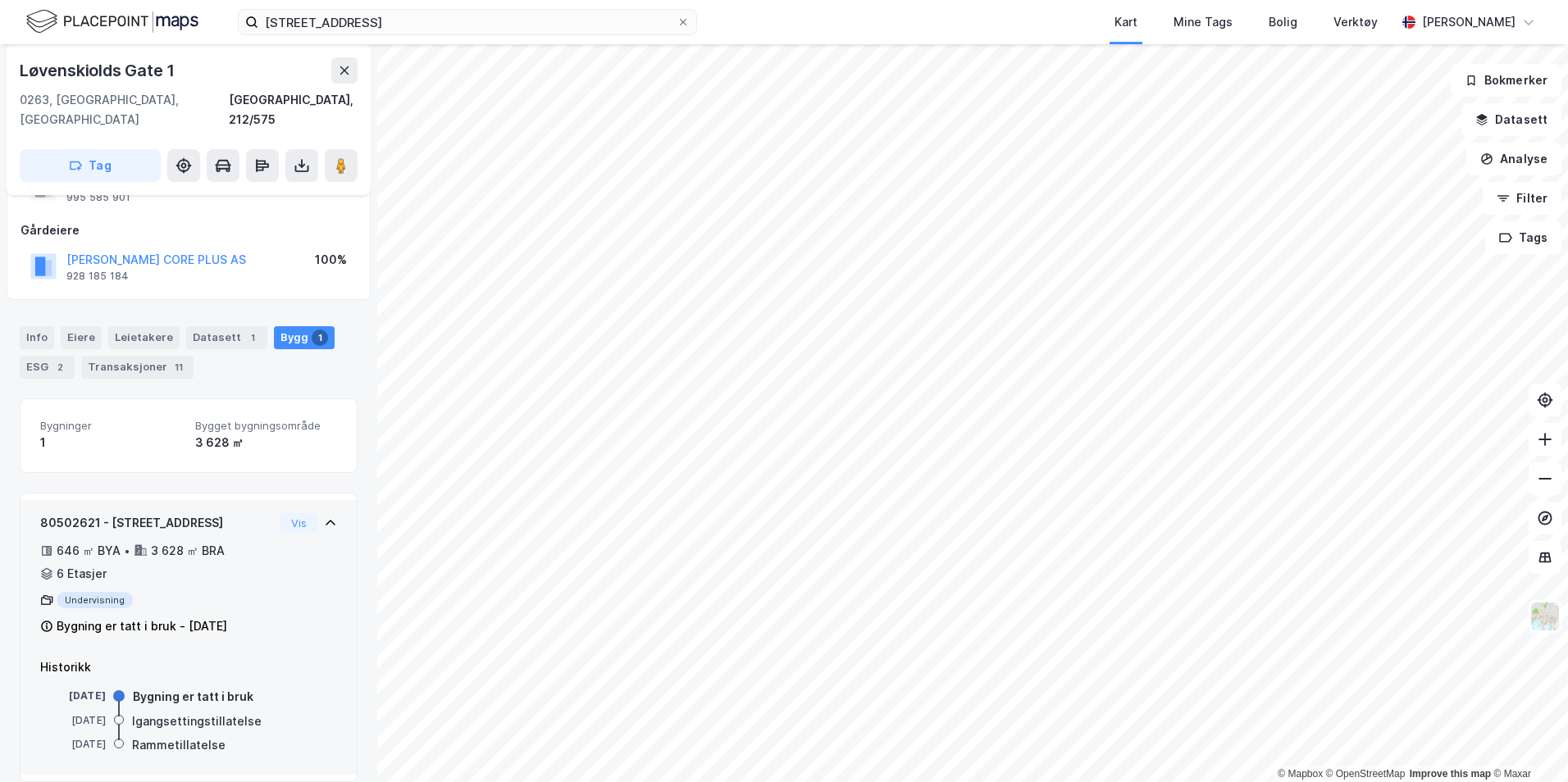
click at [324, 516] on icon at bounding box center [330, 523] width 13 height 13
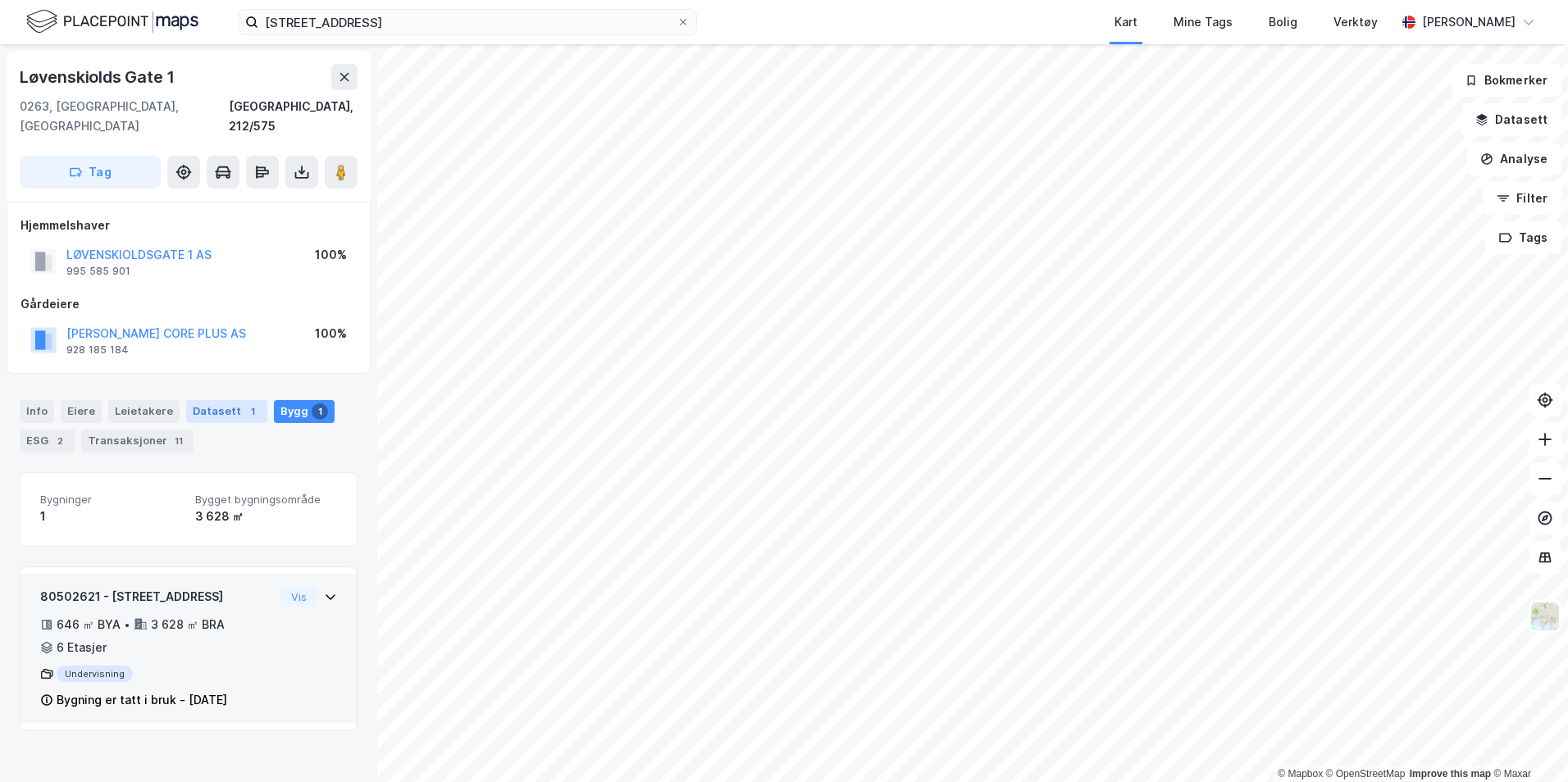
scroll to position [0, 0]
click at [75, 400] on div "Eiere" at bounding box center [81, 412] width 41 height 23
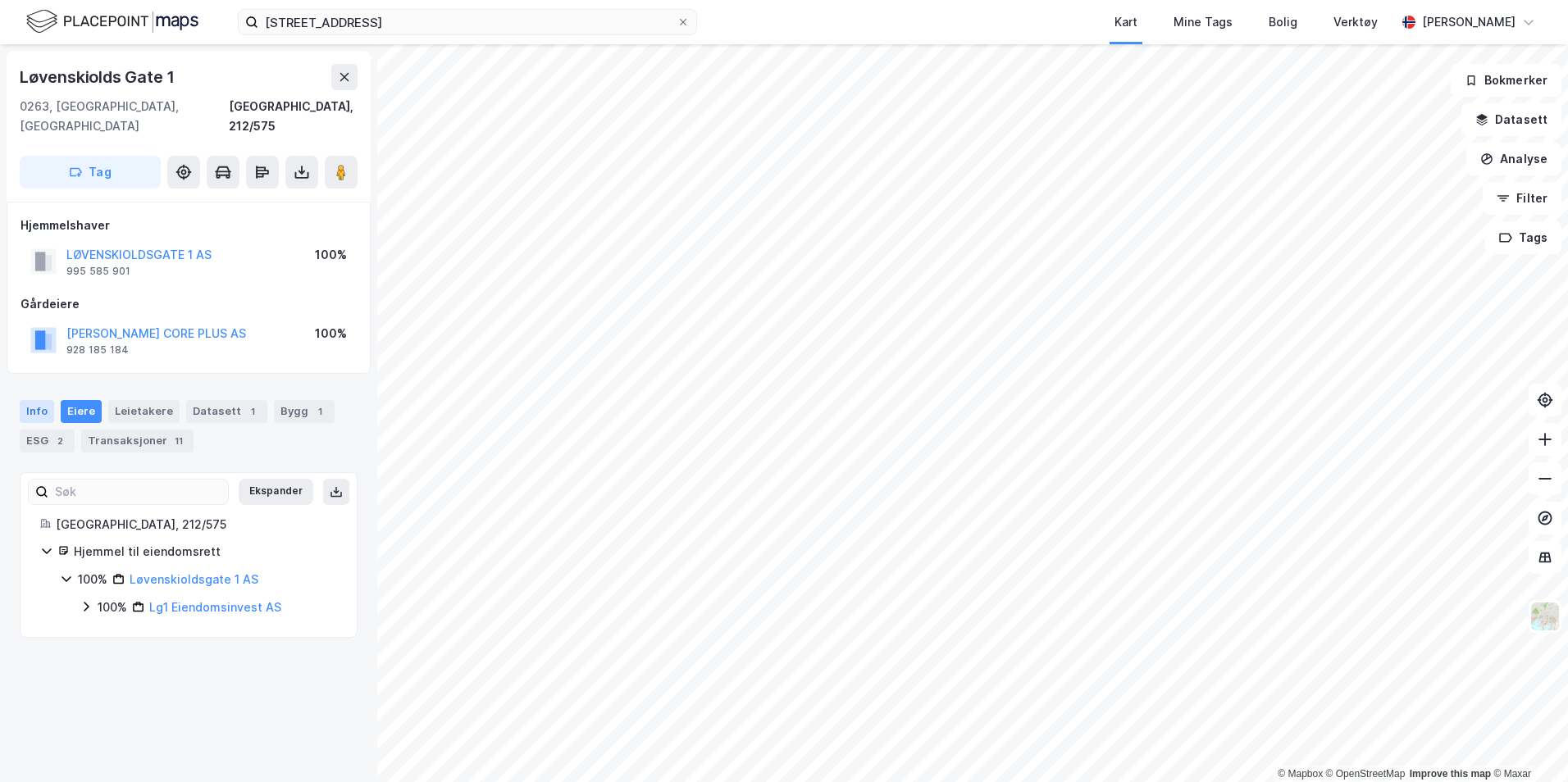
click at [37, 400] on div "Info" at bounding box center [36, 412] width 34 height 23
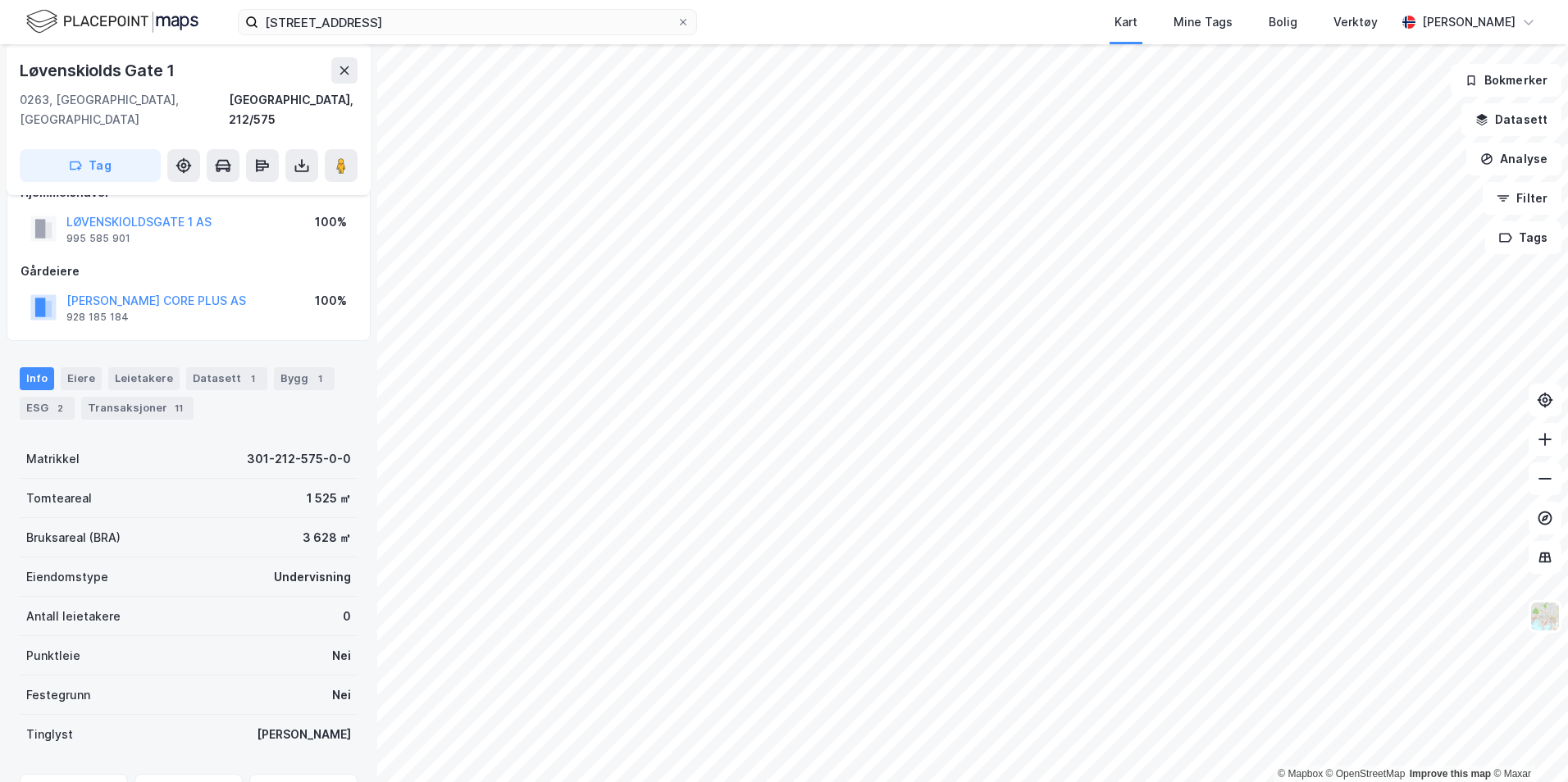
scroll to position [29, 0]
click at [274, 371] on div "Bygg 1" at bounding box center [304, 383] width 61 height 23
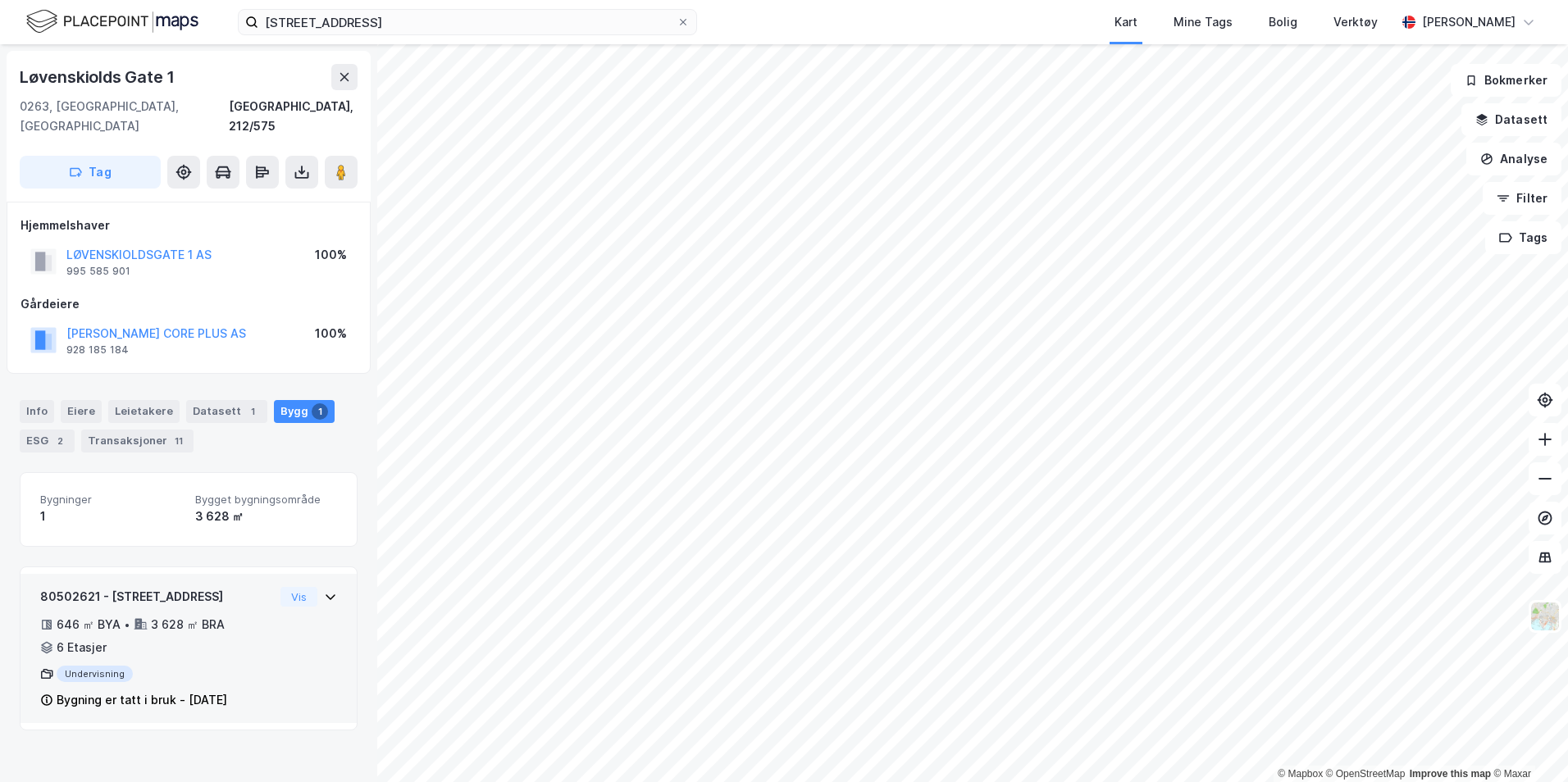
click at [308, 587] on div "Vis" at bounding box center [309, 596] width 56 height 19
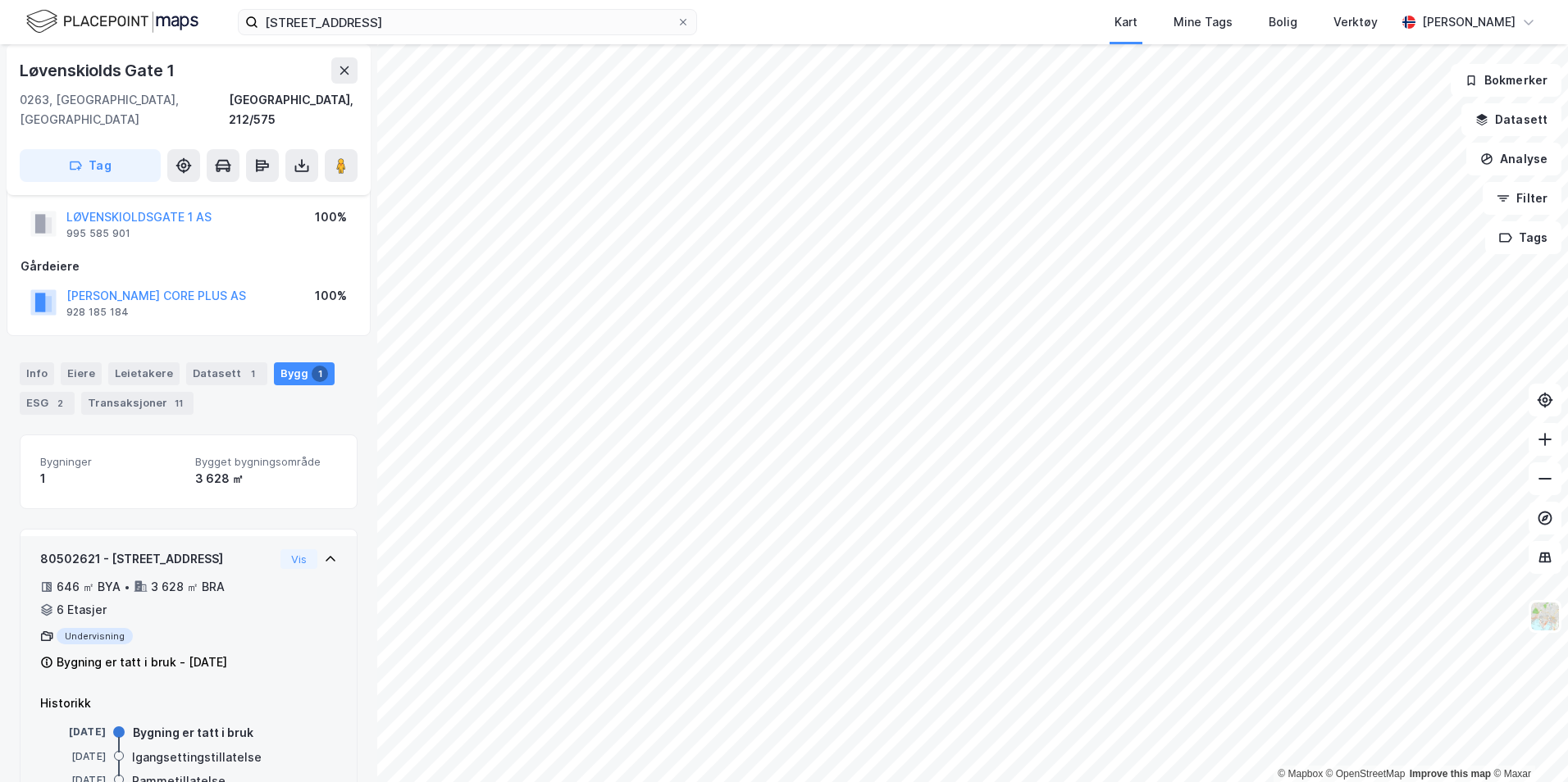
scroll to position [74, 0]
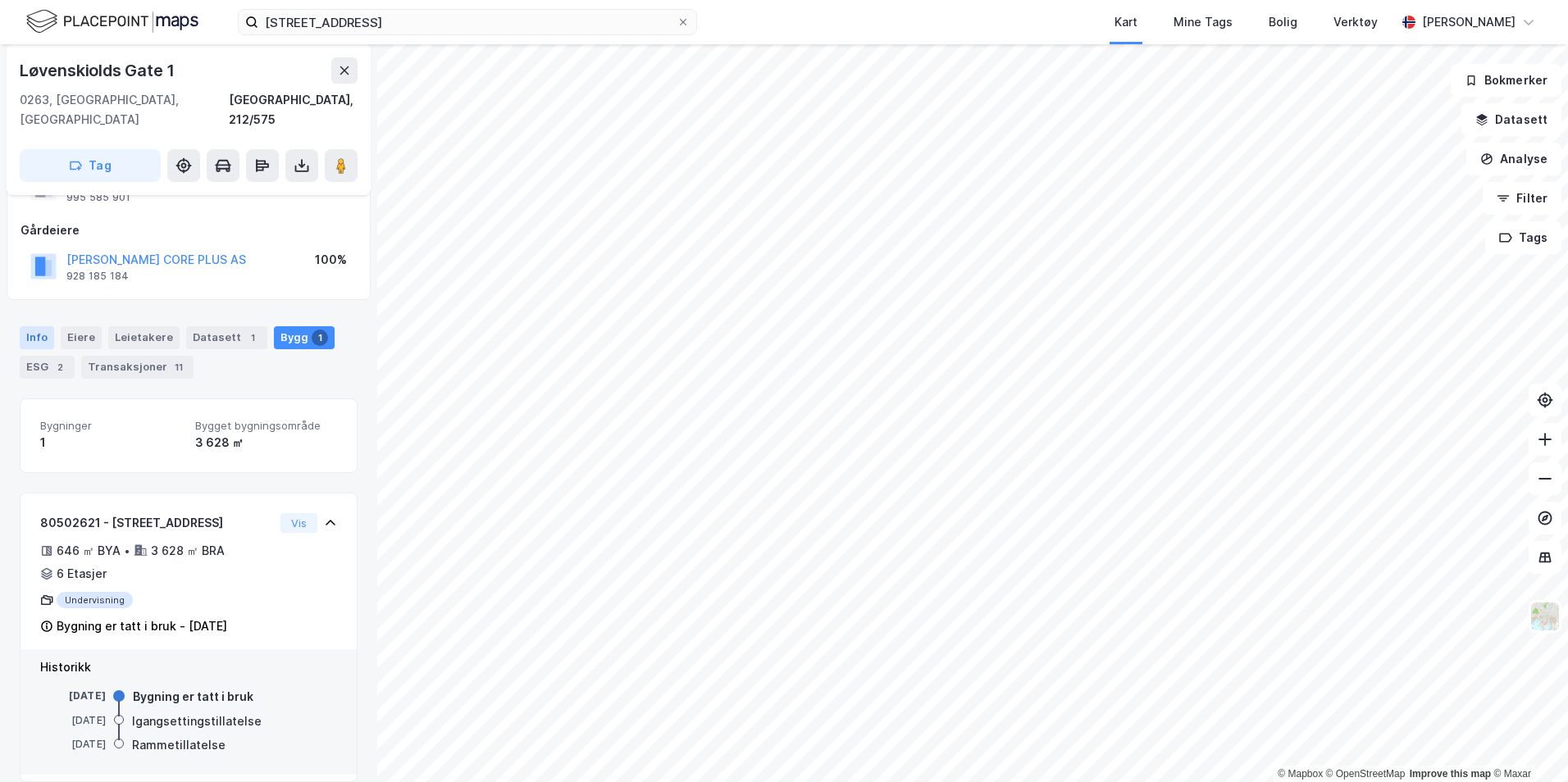
click at [39, 326] on div "Info" at bounding box center [36, 338] width 34 height 23
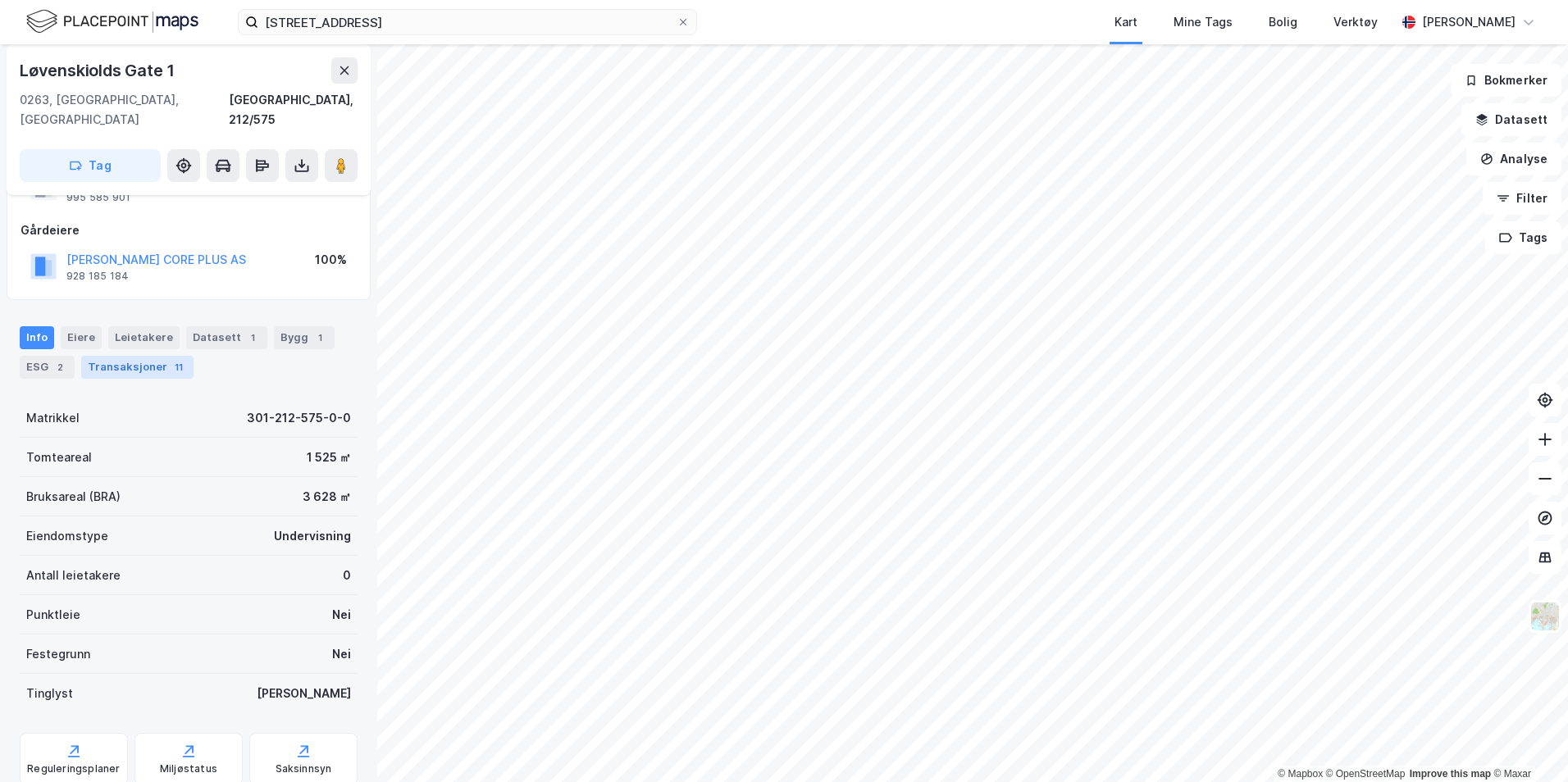
click at [158, 356] on div "Transaksjoner 11" at bounding box center [137, 368] width 113 height 23
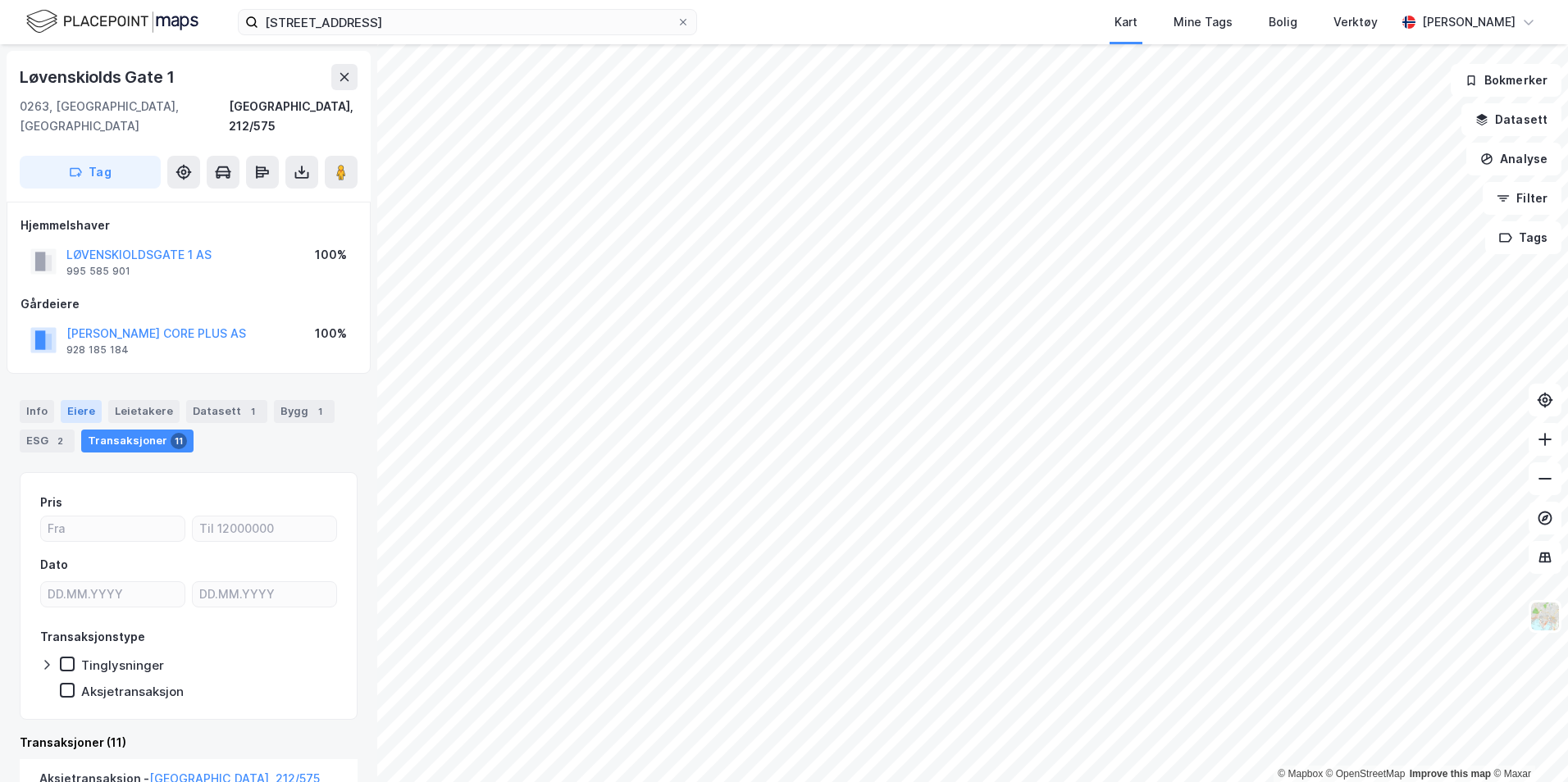
click at [90, 400] on div "Eiere" at bounding box center [81, 412] width 41 height 23
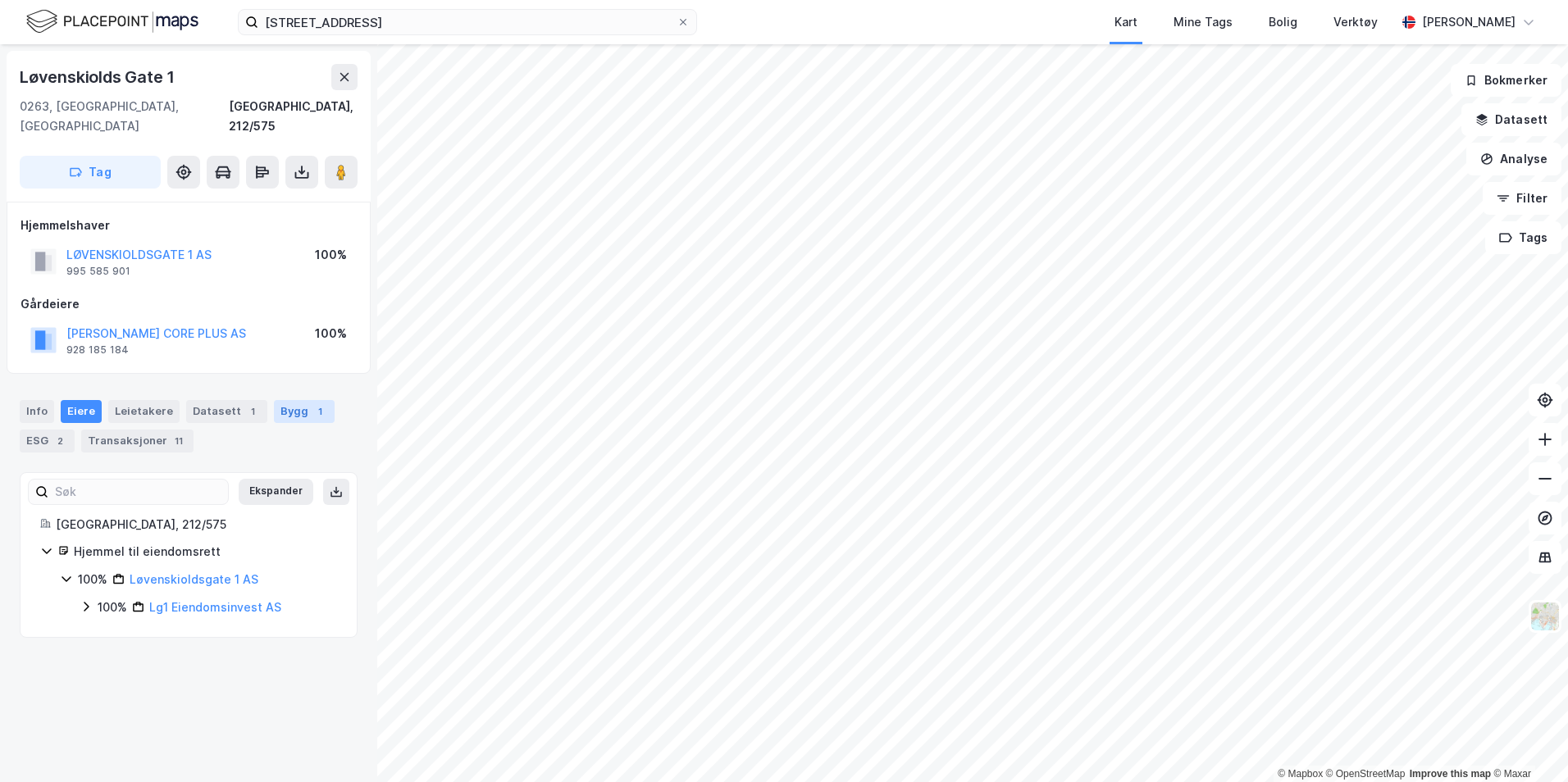
click at [290, 400] on div "Bygg 1" at bounding box center [304, 412] width 61 height 23
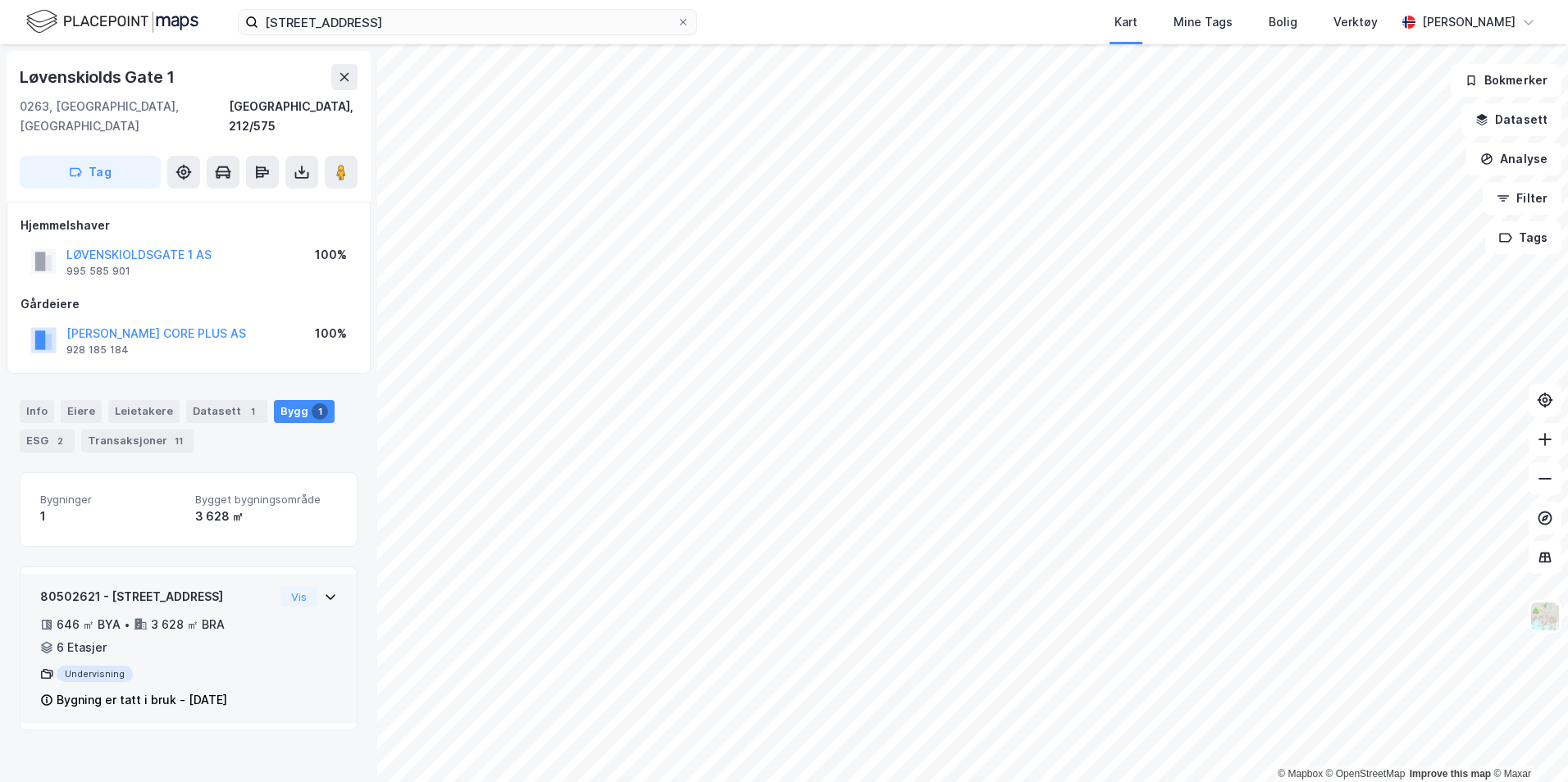
click at [326, 579] on div "80502621 - Løvenskiolds gate 1 646 ㎡ BYA • 3 628 ㎡ BRA • 6 Etasjer Undervisning…" at bounding box center [188, 649] width 336 height 150
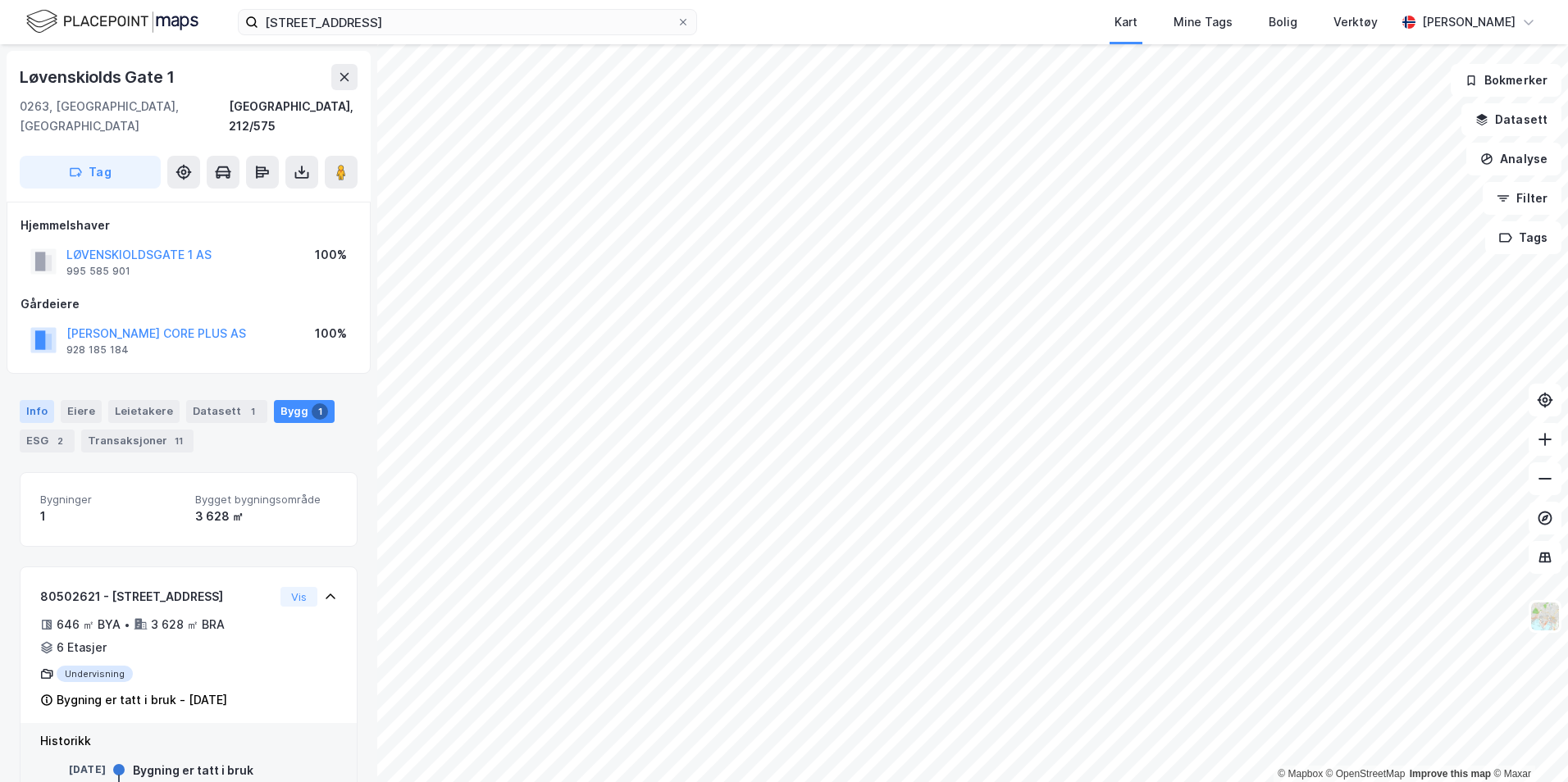
click at [38, 400] on div "Info" at bounding box center [36, 412] width 34 height 23
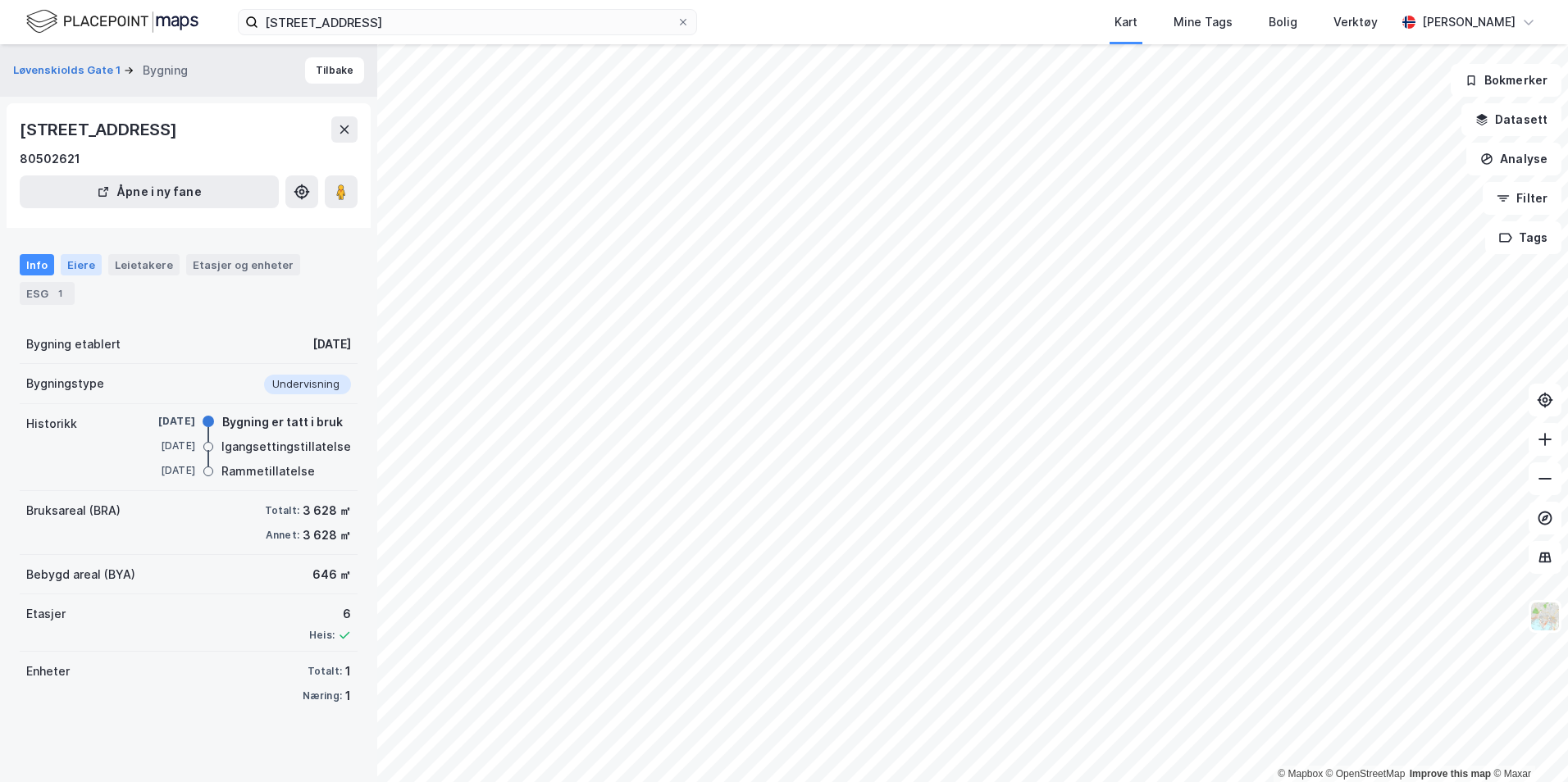
click at [79, 269] on div "Eiere" at bounding box center [81, 265] width 41 height 21
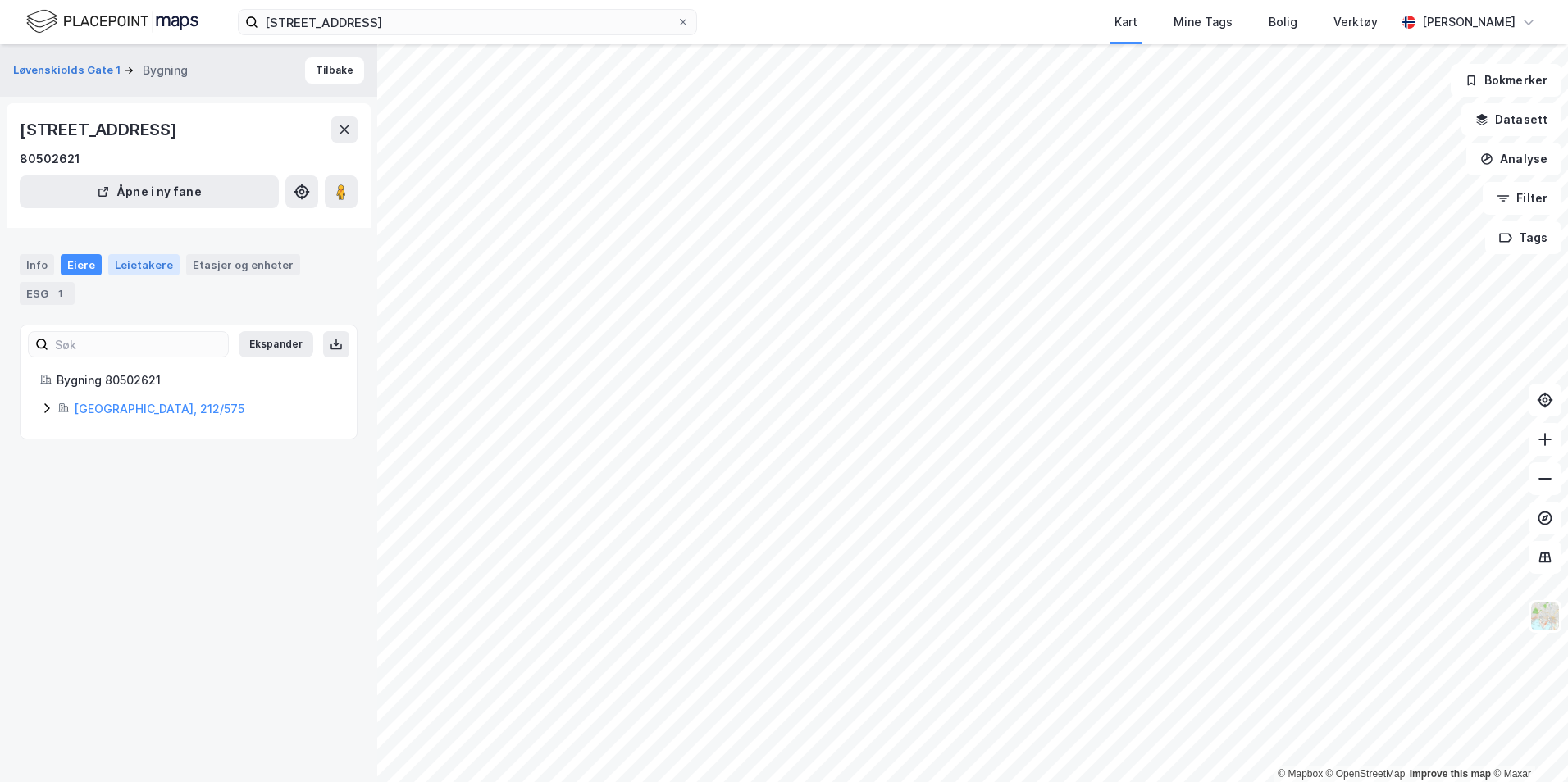
click at [146, 267] on div "Leietakere" at bounding box center [143, 265] width 71 height 21
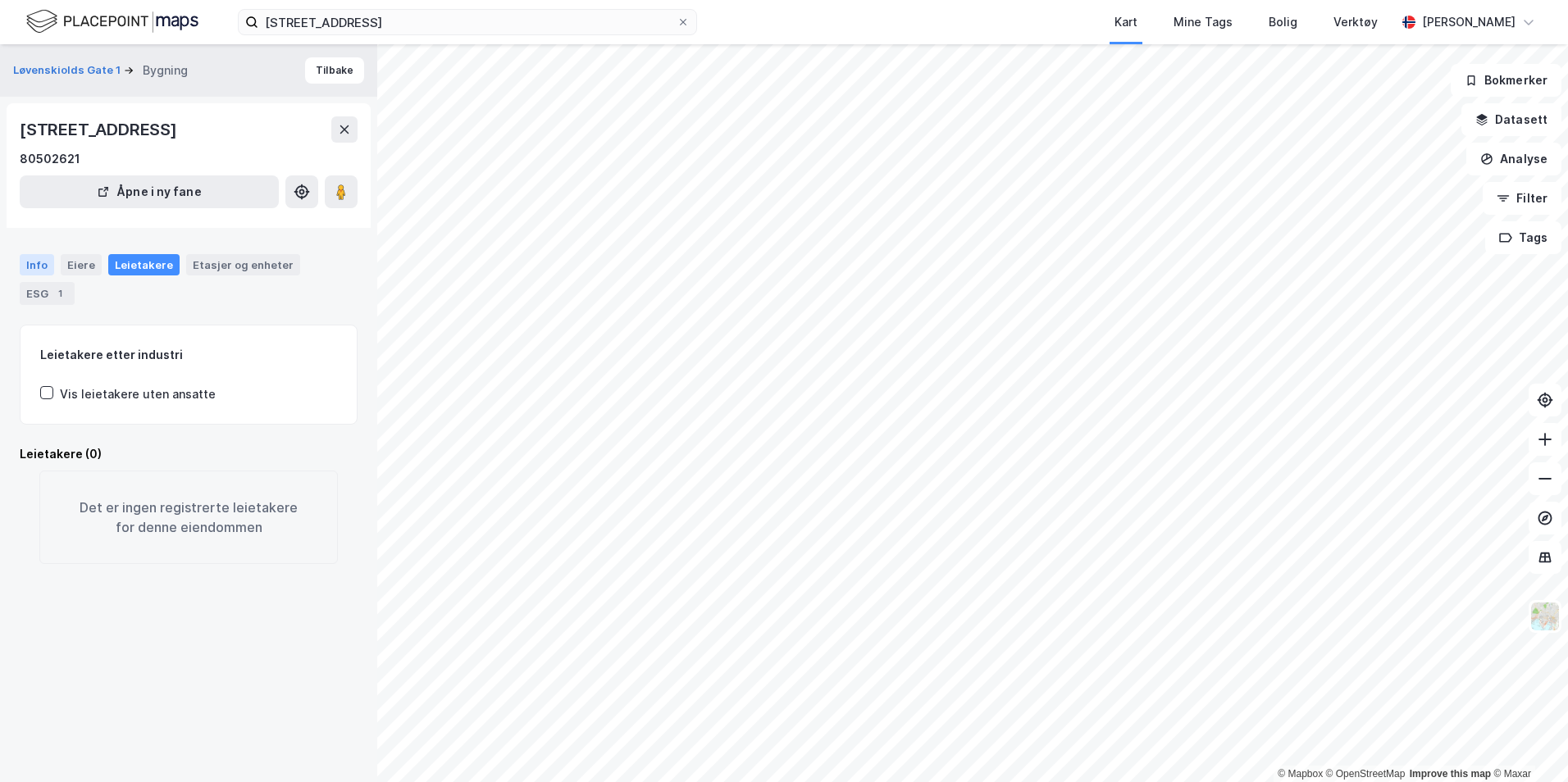
click at [40, 267] on div "Info" at bounding box center [36, 265] width 34 height 21
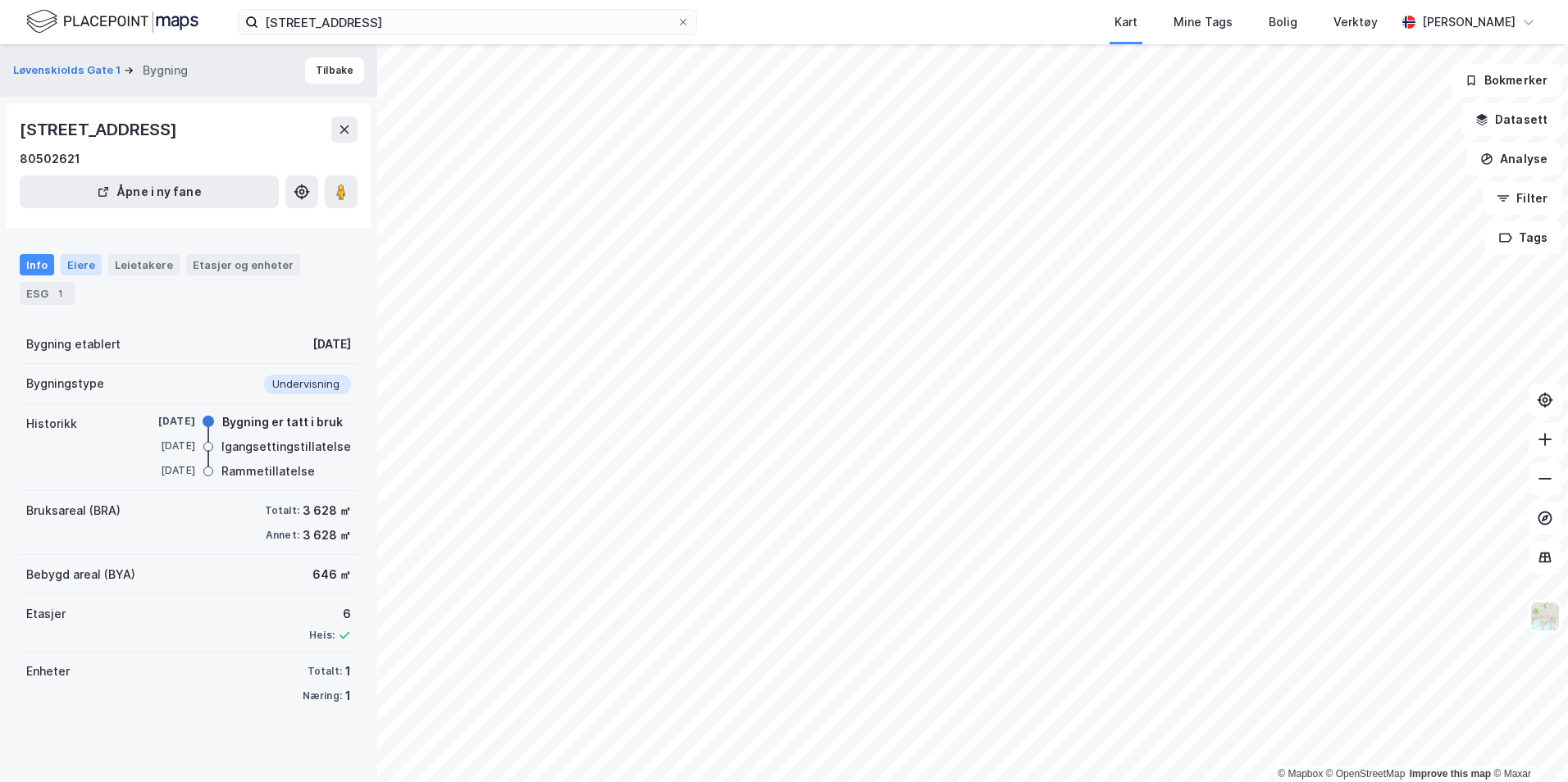
click at [73, 263] on div "Eiere" at bounding box center [81, 265] width 41 height 21
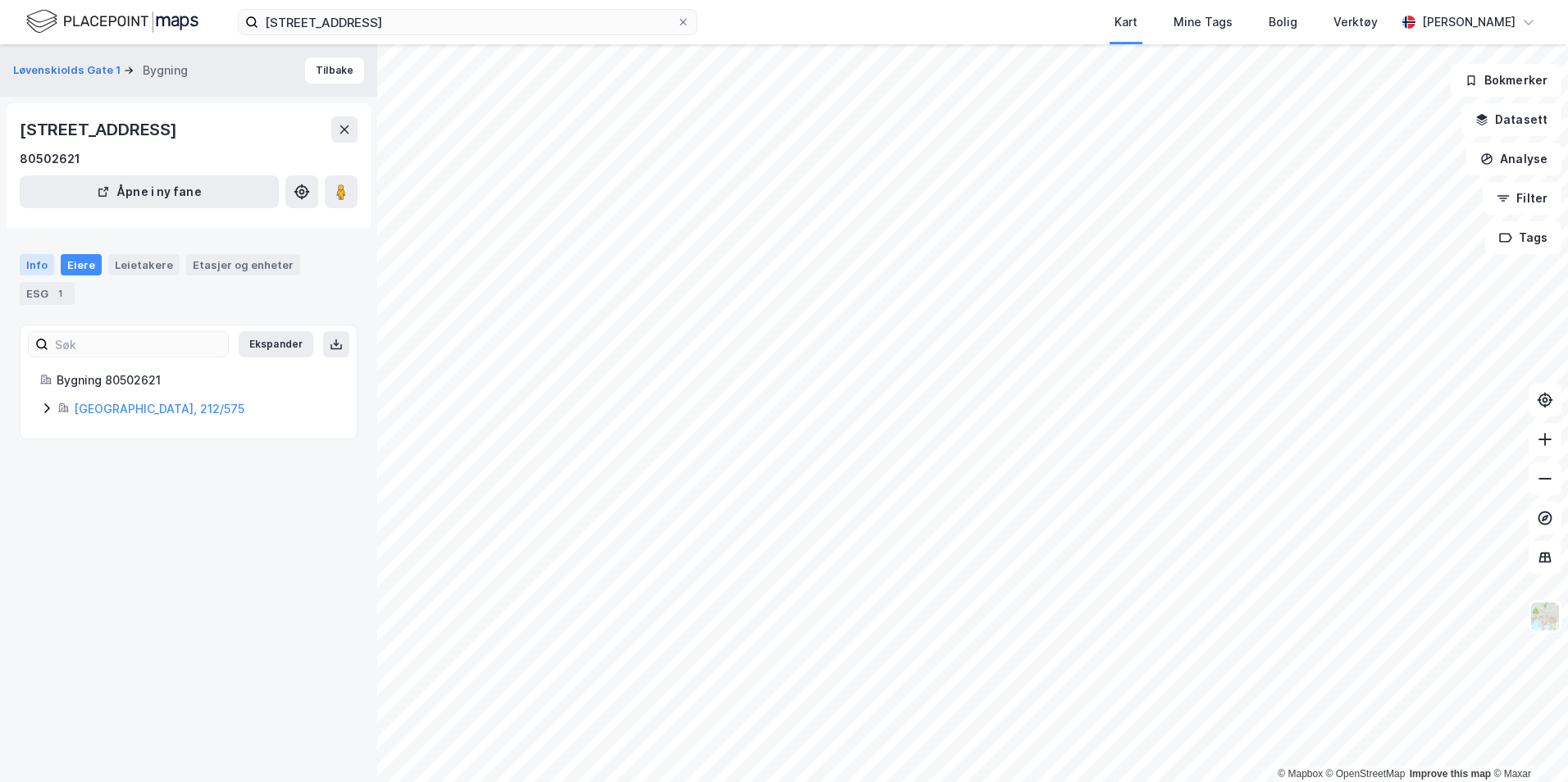
click at [34, 260] on div "Info" at bounding box center [36, 265] width 34 height 21
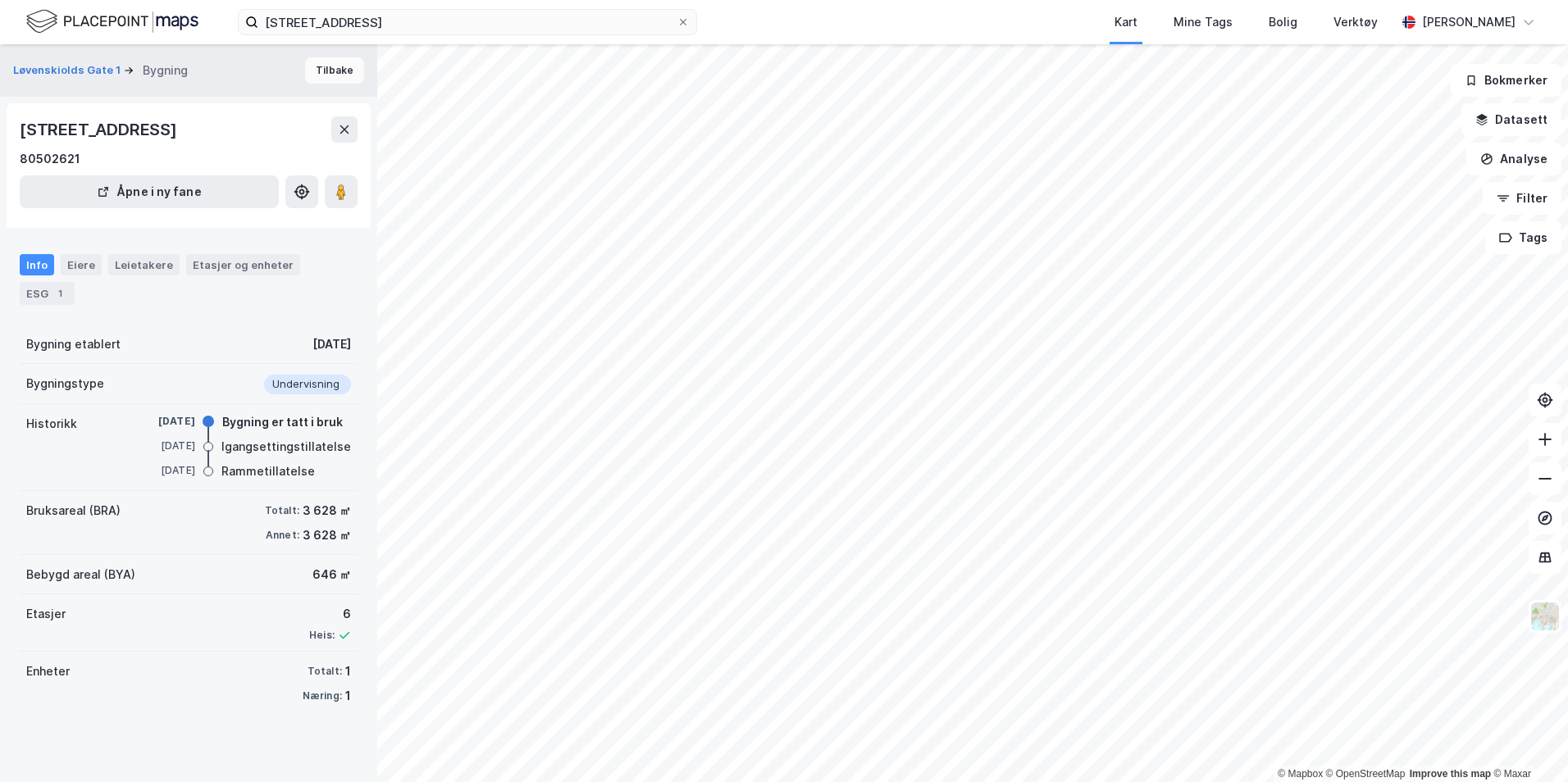
click at [340, 69] on button "Tilbake" at bounding box center [334, 70] width 59 height 26
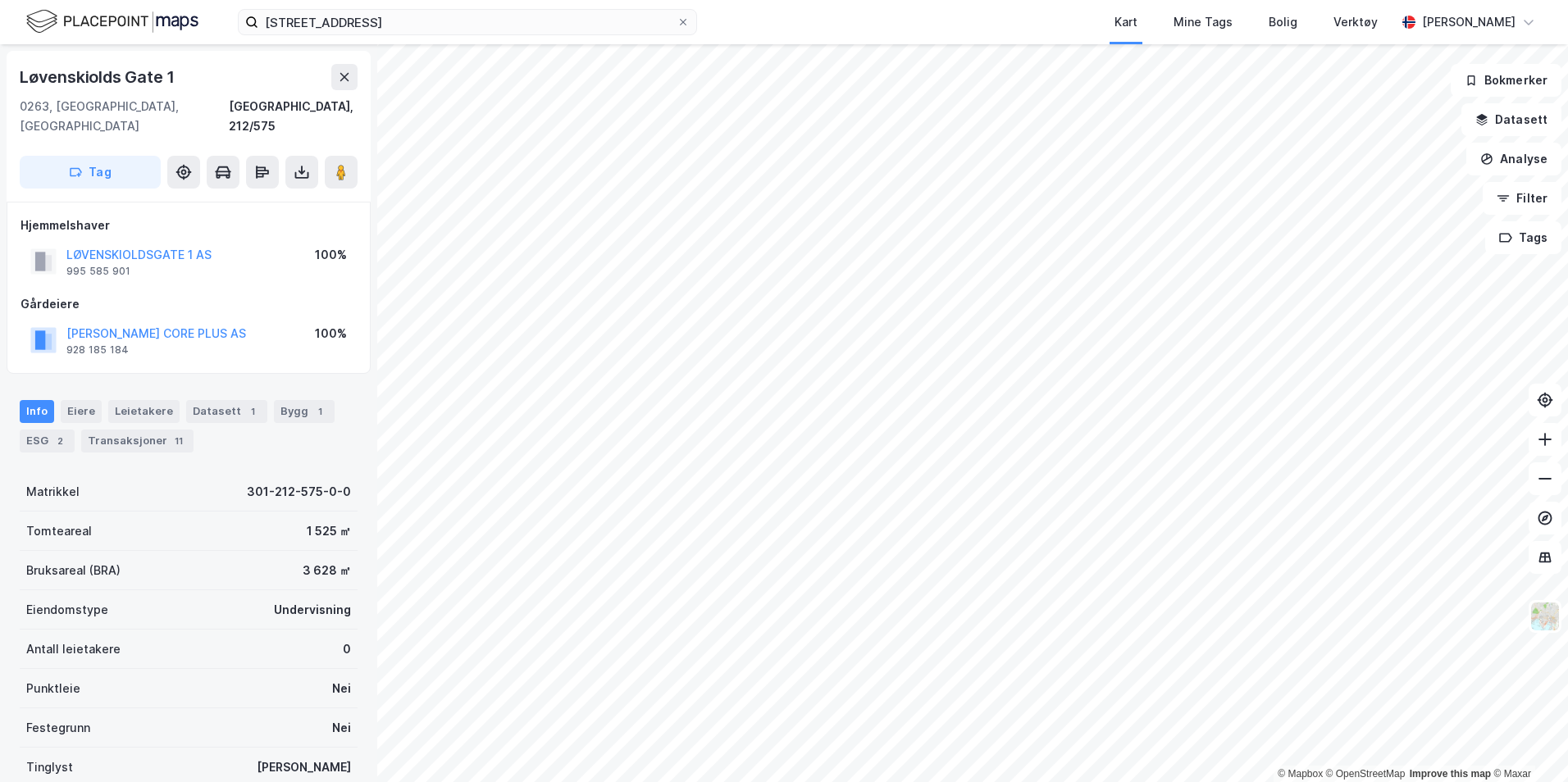
scroll to position [4, 0]
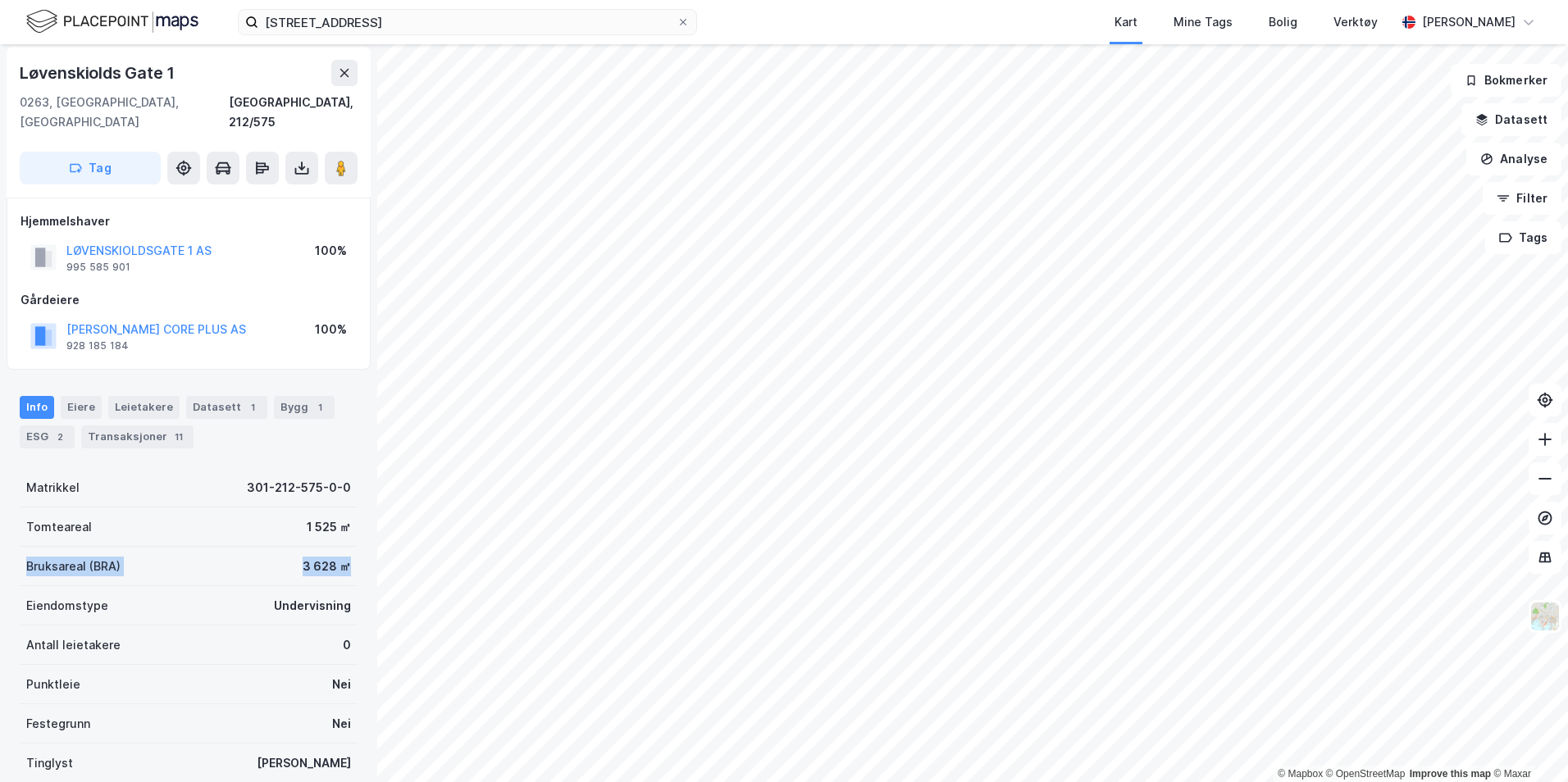
drag, startPoint x: 340, startPoint y: 545, endPoint x: 30, endPoint y: 547, distance: 310.0
click at [30, 547] on div "Bruksareal (BRA) 3 628 ㎡" at bounding box center [188, 566] width 338 height 40
click at [260, 563] on div "Bruksareal (BRA) 3 628 ㎡" at bounding box center [188, 566] width 338 height 40
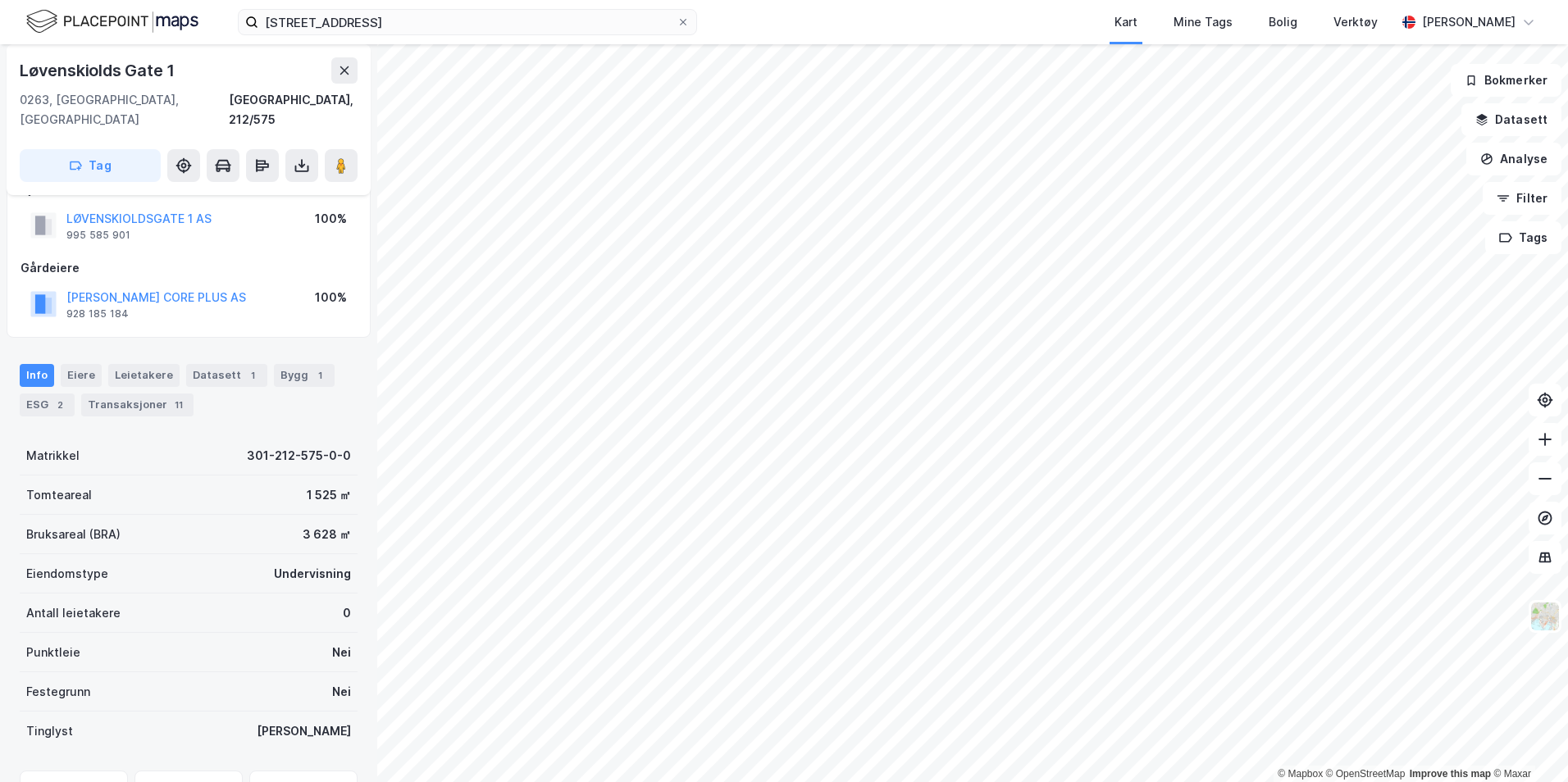
scroll to position [111, 0]
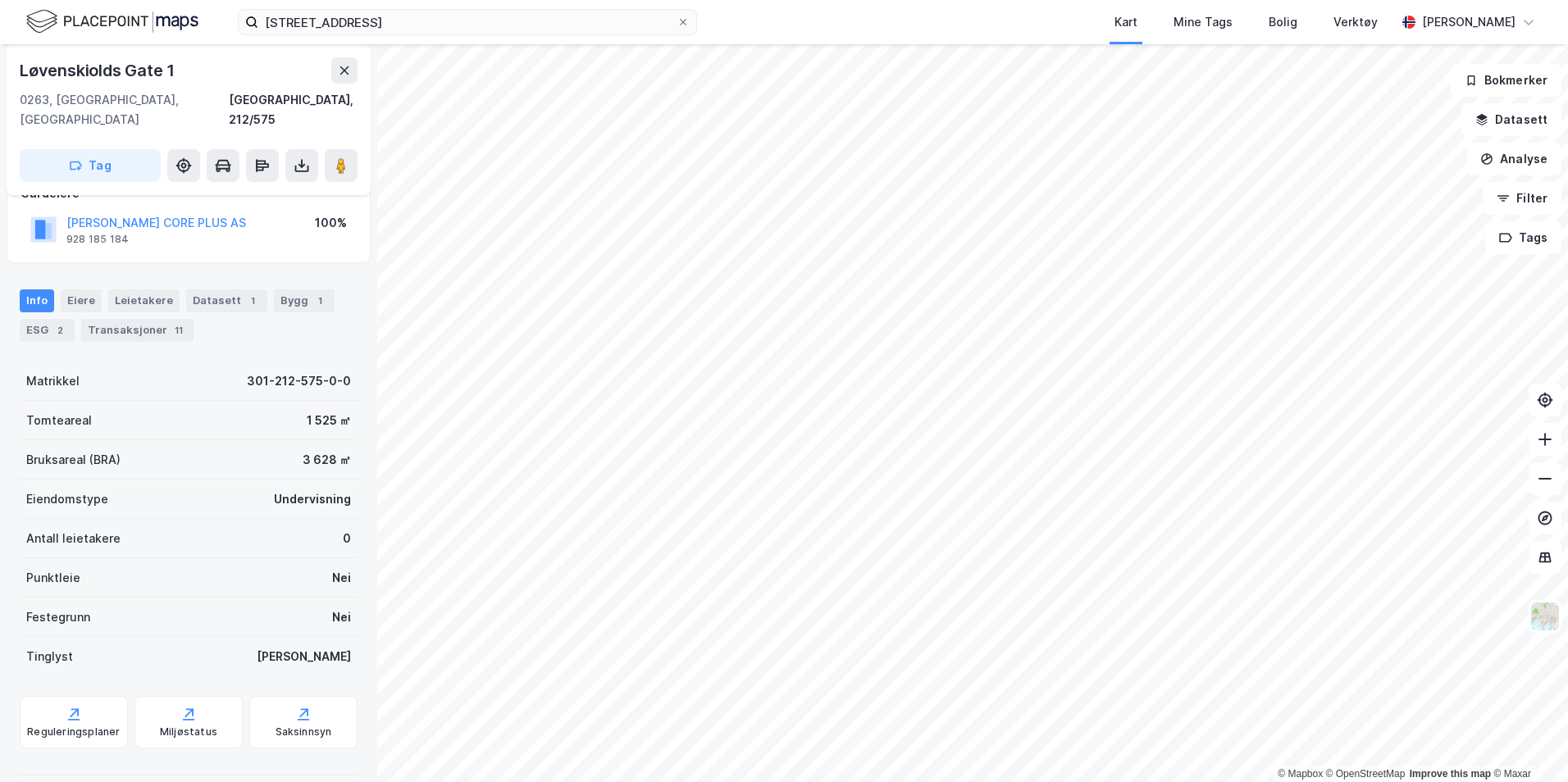
click at [279, 289] on div "Bygg 1" at bounding box center [304, 301] width 61 height 23
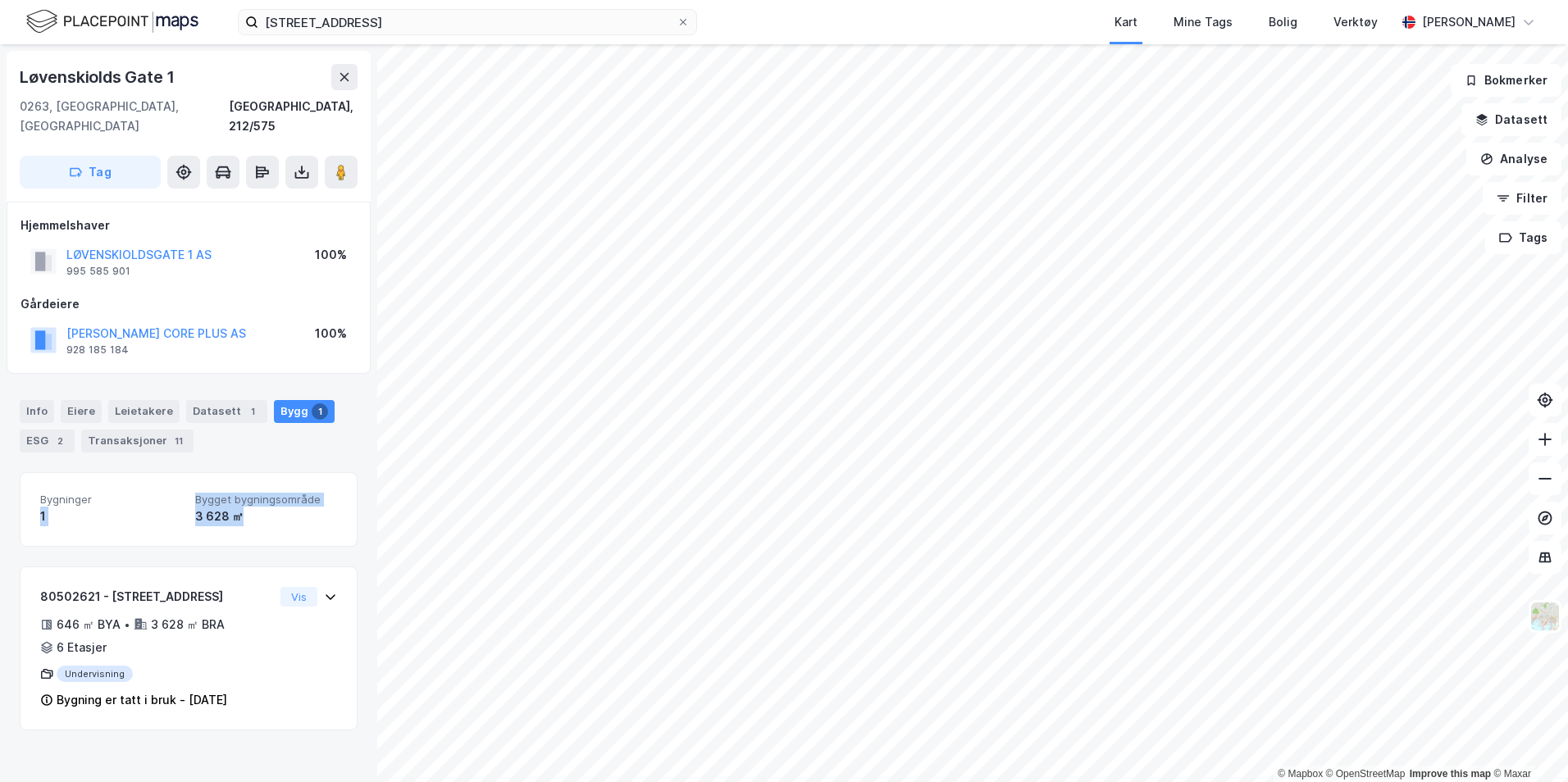
drag, startPoint x: 255, startPoint y: 505, endPoint x: 145, endPoint y: 486, distance: 111.6
click at [145, 493] on div "Bygninger 1 Bygget bygningsområde 3 628 ㎡" at bounding box center [188, 509] width 297 height 33
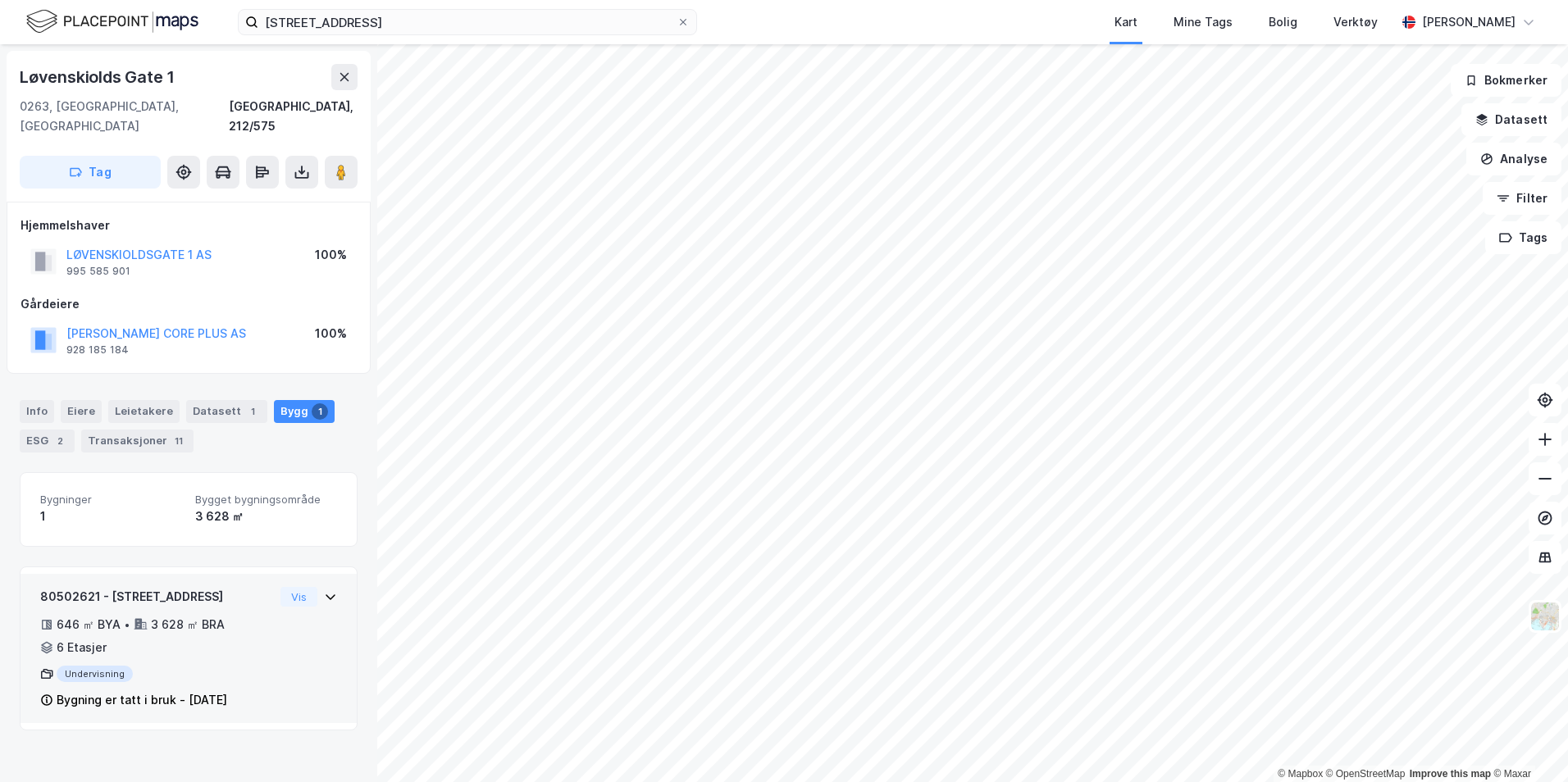
click at [324, 590] on icon at bounding box center [330, 596] width 13 height 13
click at [327, 581] on div "80502621 - Løvenskiolds gate 1 646 ㎡ BYA • 3 628 ㎡ BRA • 6 Etasjer Undervisning…" at bounding box center [188, 649] width 336 height 150
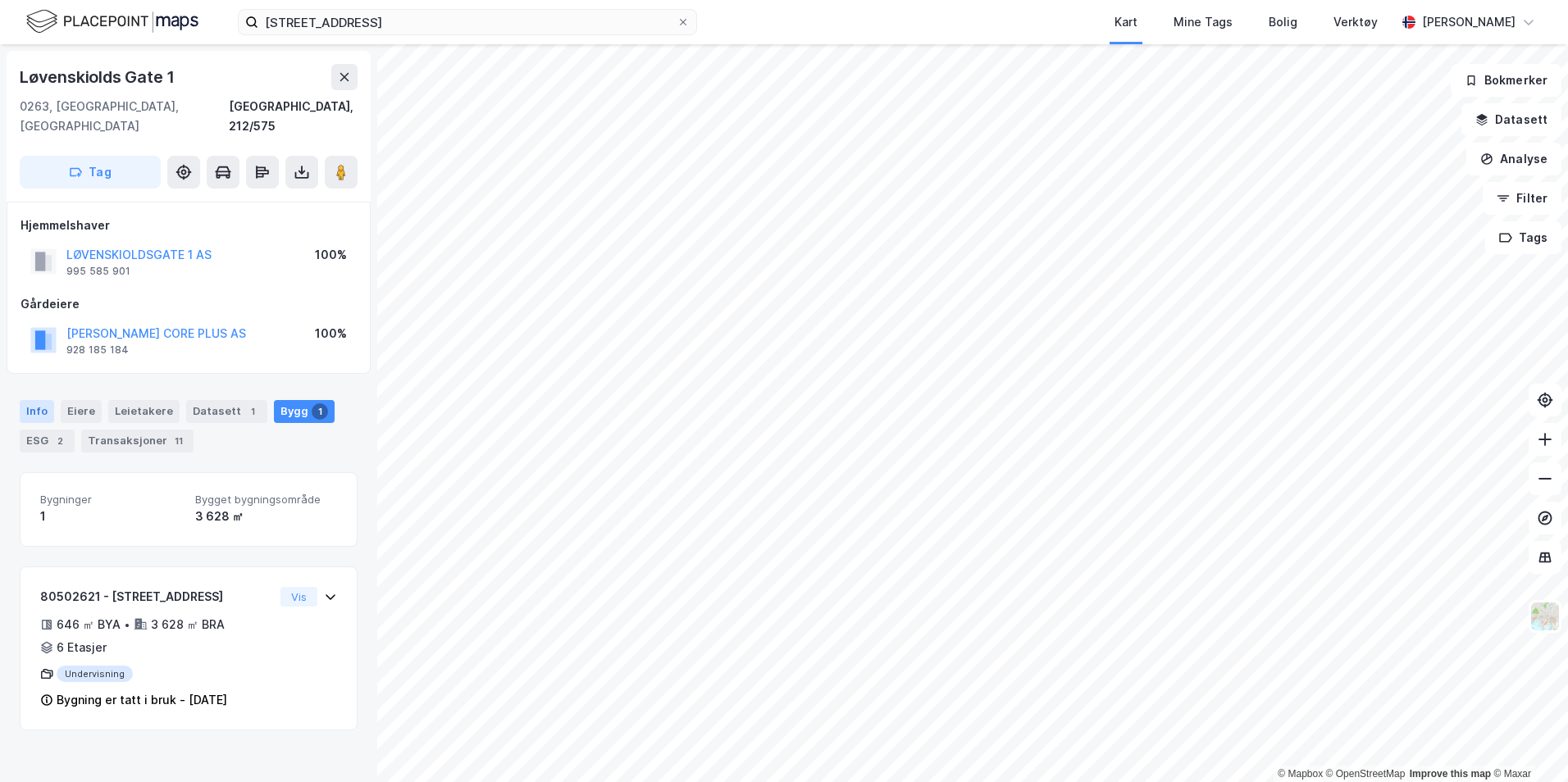
click at [38, 400] on div "Info" at bounding box center [36, 412] width 34 height 23
